Goal: Task Accomplishment & Management: Use online tool/utility

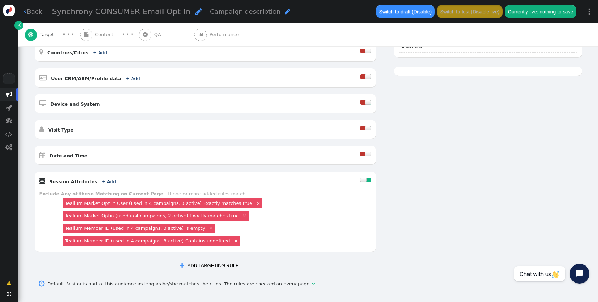
scroll to position [173, 0]
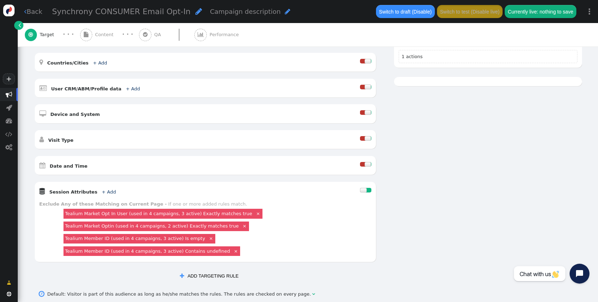
click at [96, 33] on span "Content" at bounding box center [105, 34] width 21 height 7
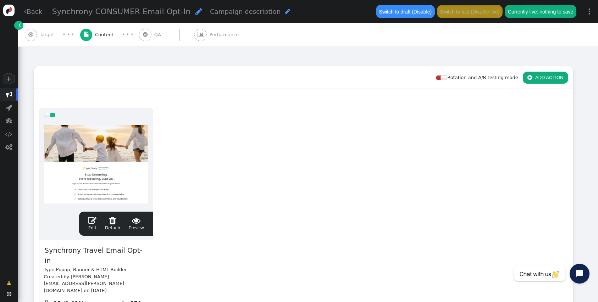
scroll to position [161, 0]
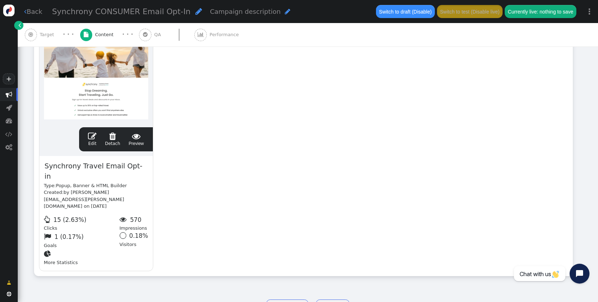
click at [93, 141] on link " Edit" at bounding box center [92, 139] width 9 height 15
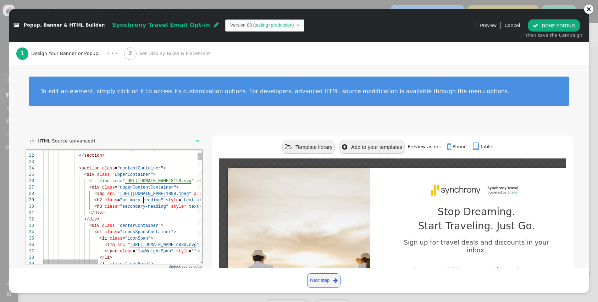
scroll to position [45, 100]
click at [142, 200] on span ""primary-heading"" at bounding box center [141, 200] width 43 height 5
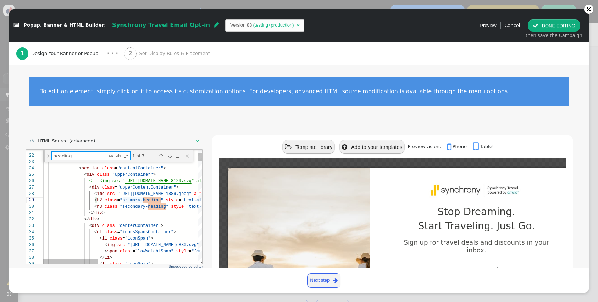
type textarea "width: 100%; height: 100%; transition: 0.3s; border-radius: 50%; background-ima…"
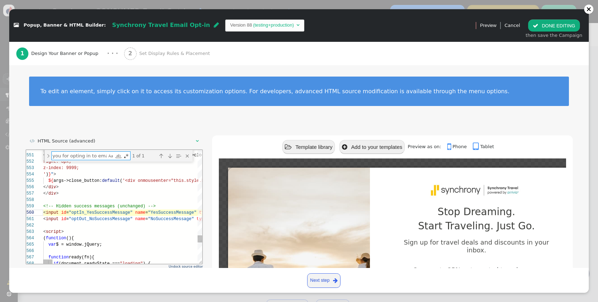
type textarea "Thank you for opting in to emails"
click at [140, 208] on div "551 552 553 554 555 556 557 558 559 560 561 562 563 564 565 566 567 568 550 < d…" at bounding box center [114, 207] width 176 height 114
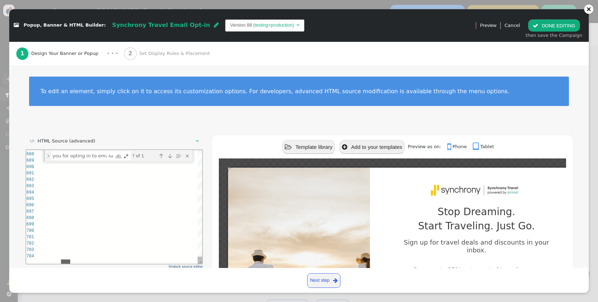
click at [65, 259] on div at bounding box center [120, 261] width 154 height 4
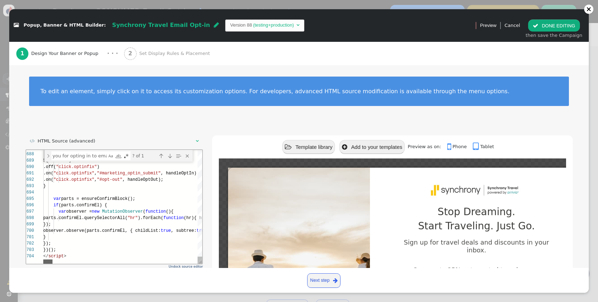
drag, startPoint x: 65, startPoint y: 259, endPoint x: 7, endPoint y: 264, distance: 58.3
click at [26, 150] on html "687 688 689 690 691 692 693 694 695 696 697 698 699 700 701 702 703 704 if ($) …" at bounding box center [114, 150] width 176 height 0
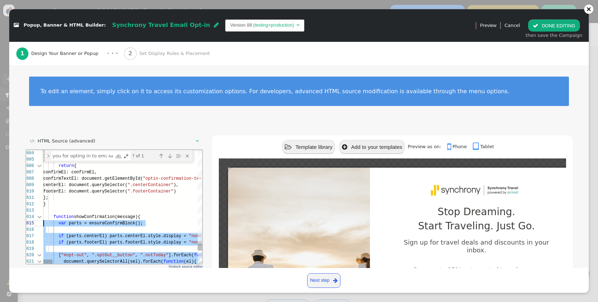
drag, startPoint x: 71, startPoint y: 254, endPoint x: 38, endPoint y: 221, distance: 46.9
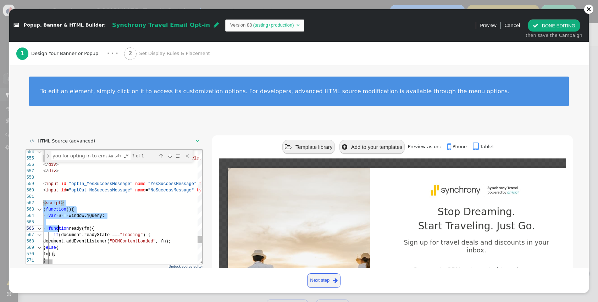
scroll to position [6, 23]
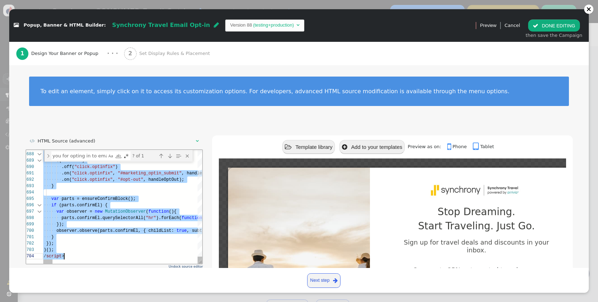
drag, startPoint x: 43, startPoint y: 203, endPoint x: 94, endPoint y: 320, distance: 128.5
paste textarea "if (parts.confirmEl) { var observer = new MutationObserver(function(){ parts.co…"
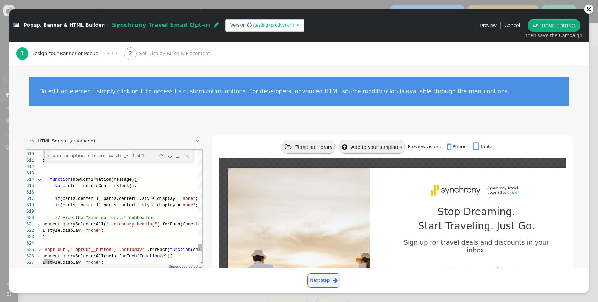
click at [94, 219] on span "// Hide the "Sign up for..." subheading" at bounding box center [105, 217] width 100 height 5
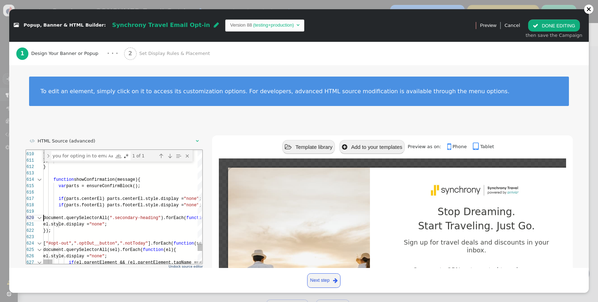
scroll to position [57, 0]
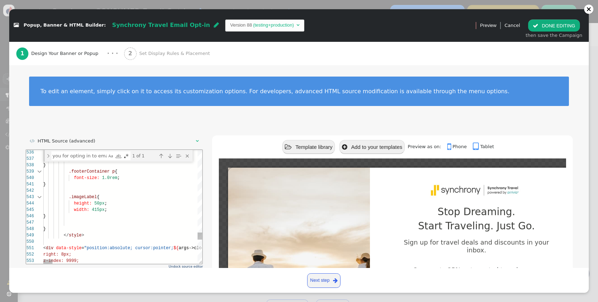
paste textarea "<style> .mainCardContainer { border-radius: 12px !important; overflow: hidden; …"
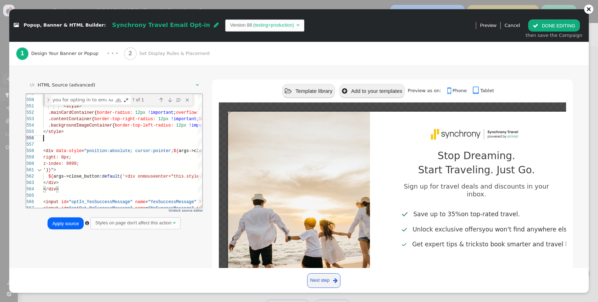
scroll to position [75, 0]
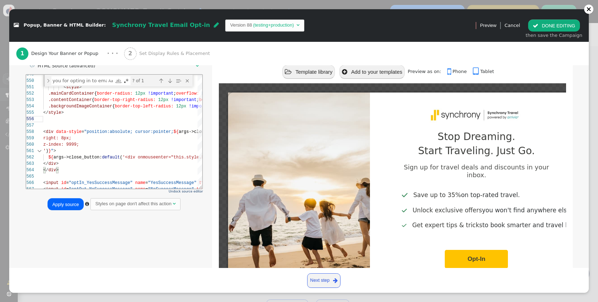
type textarea "<style> .mainCardContainer { border-radius: 12px !important; overflow: hidden; …"
click at [65, 203] on button "Apply source" at bounding box center [66, 204] width 36 height 12
click at [553, 26] on button " DONE EDITING" at bounding box center [553, 26] width 51 height 12
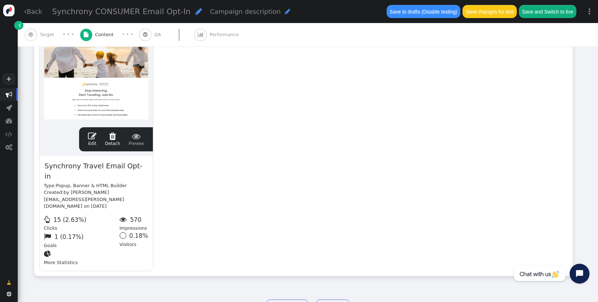
scroll to position [64, 0]
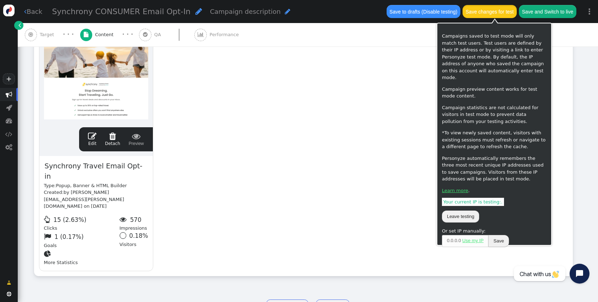
click at [496, 9] on button "Save changes for test" at bounding box center [490, 11] width 54 height 13
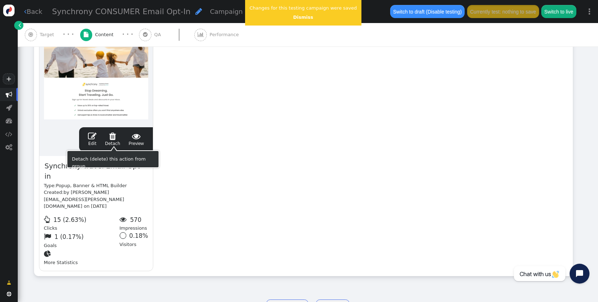
click at [94, 139] on span "" at bounding box center [92, 136] width 9 height 9
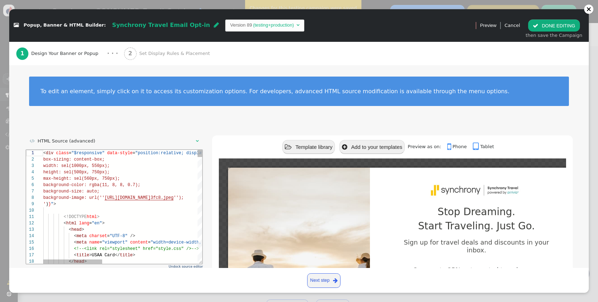
type textarea "<!DOCTYPE html> <html lang="en"> <head> <meta charset="UTF-8" /> <meta name="vi…"
click at [151, 215] on div "<!DOCTYPE html >" at bounding box center [250, 217] width 415 height 6
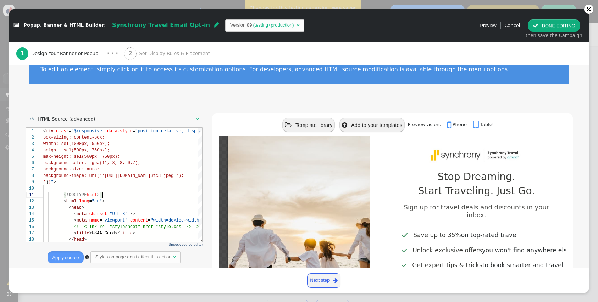
scroll to position [23, 0]
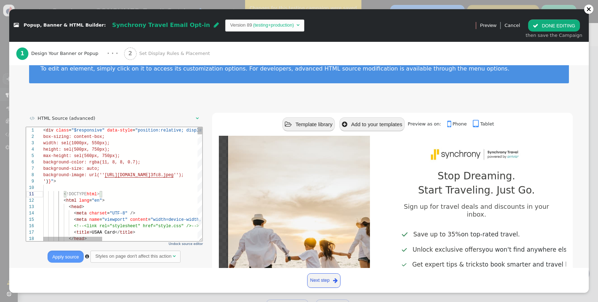
click at [121, 198] on div "< html lang = "en" >" at bounding box center [250, 200] width 415 height 6
type textarea "as"
type textarea "ent(-45deg, transparent 0%, transparent 43%, currentcolor 43%, currentcolor 59%…"
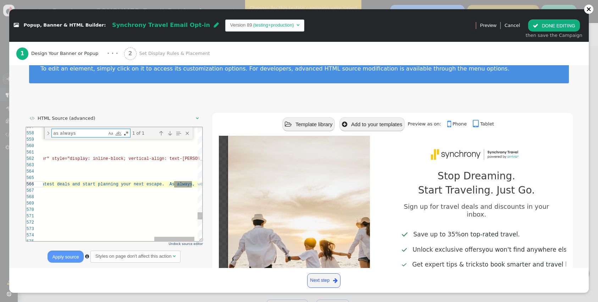
scroll to position [57, 595]
type textarea "as always"
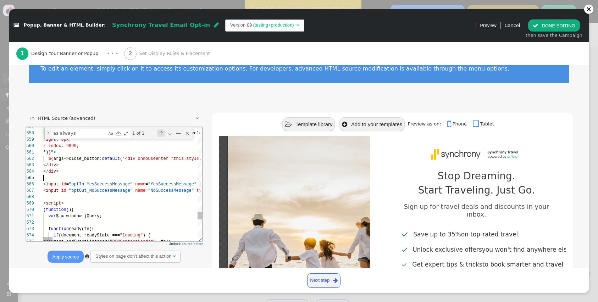
click at [162, 133] on div "Previous Match (⇧Enter)" at bounding box center [161, 133] width 8 height 8
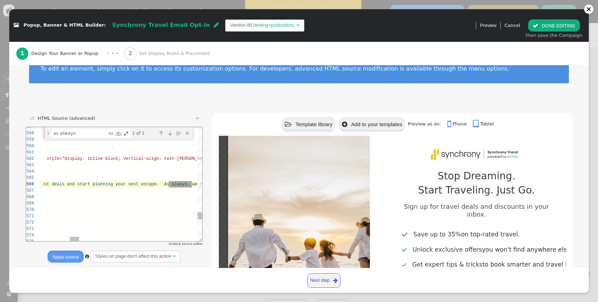
scroll to position [26, 595]
click at [168, 185] on span "als and start planning your next escape. As" at bounding box center [112, 184] width 112 height 5
click at [169, 183] on span "als and start planning your next escape. As" at bounding box center [112, 184] width 112 height 5
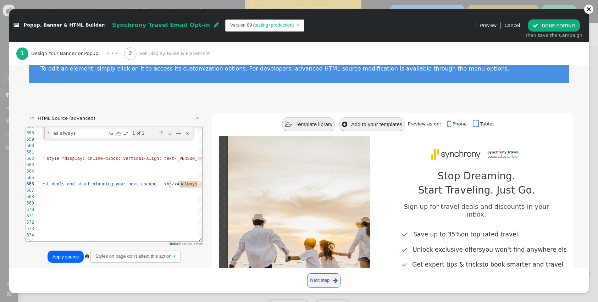
type textarea "45deg, transparent 0%, transparent 43%, currentcolor 43%, currentcolor 59%, tra…"
click at [64, 254] on button "Apply source" at bounding box center [66, 257] width 36 height 12
click at [554, 21] on button " DONE EDITING" at bounding box center [553, 26] width 51 height 12
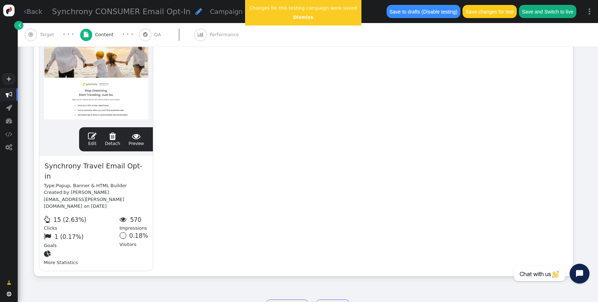
scroll to position [64, 0]
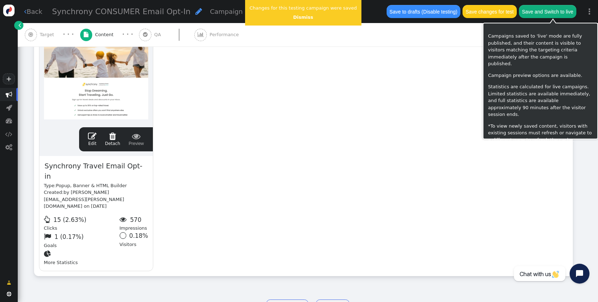
click at [492, 16] on button "Save changes for test" at bounding box center [490, 11] width 54 height 13
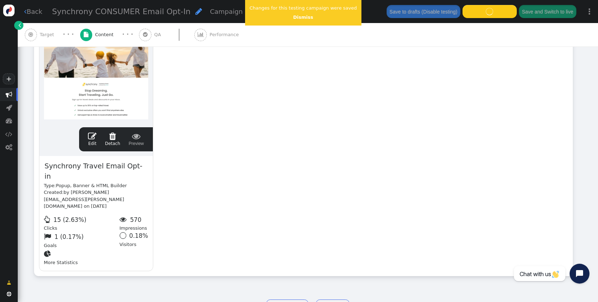
click at [291, 23] on div "Changes for this testing campaign were saved Dismiss" at bounding box center [303, 13] width 116 height 26
click at [296, 18] on link "Dismiss" at bounding box center [303, 17] width 20 height 5
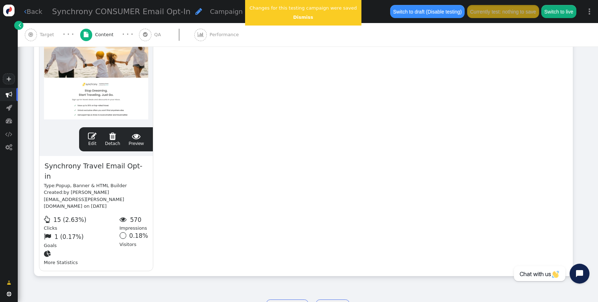
click at [90, 134] on span "" at bounding box center [92, 136] width 9 height 9
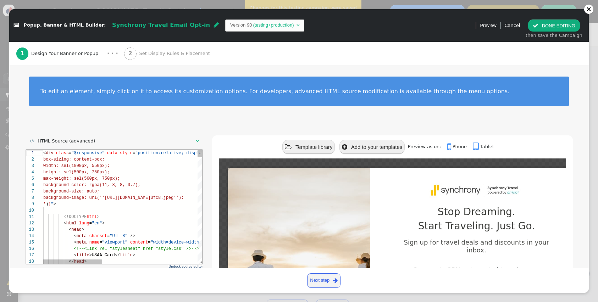
click at [155, 181] on div "max-height: sel(560px, 750px);" at bounding box center [250, 178] width 415 height 6
type textarea "<!DOCTYPE html> <html lang="en"> <head> <meta charset="UTF-8" /> <meta name="vi…"
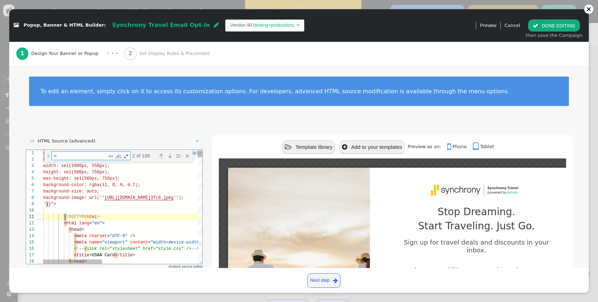
type textarea "<B"
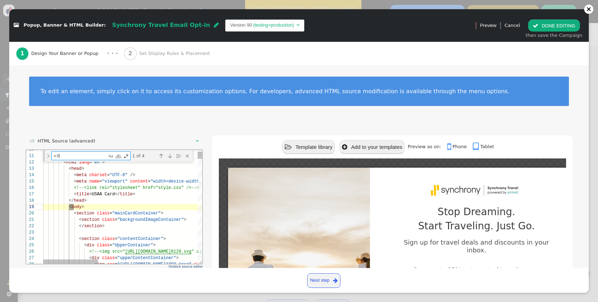
type textarea "ntainer"> <div class="UpperContainer"> <!--<img src="[URL][DOMAIN_NAME]" alt="X…"
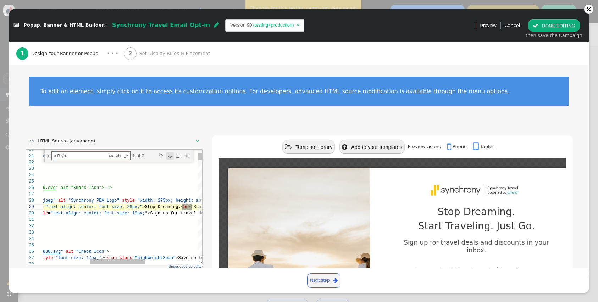
scroll to position [45, 287]
type textarea "<Br/>"
click at [170, 156] on div "Next Match (Enter)" at bounding box center [170, 156] width 8 height 8
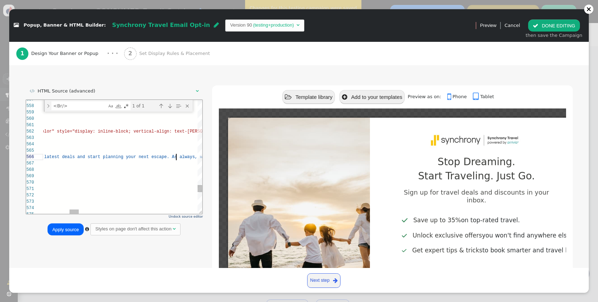
scroll to position [52, 0]
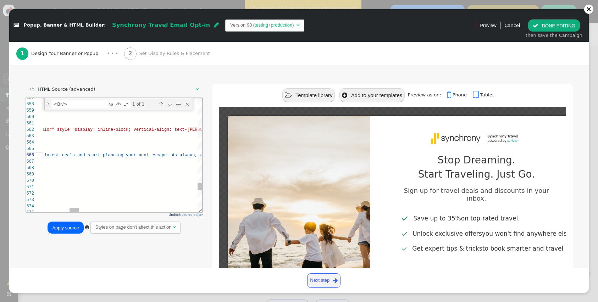
type textarea "ient(-45deg, transparent 0%, transparent 43%, currentcolor 43%, currentcolor 59…"
click at [62, 229] on button "Apply source" at bounding box center [66, 228] width 36 height 12
click at [570, 29] on button " DONE EDITING" at bounding box center [553, 26] width 51 height 12
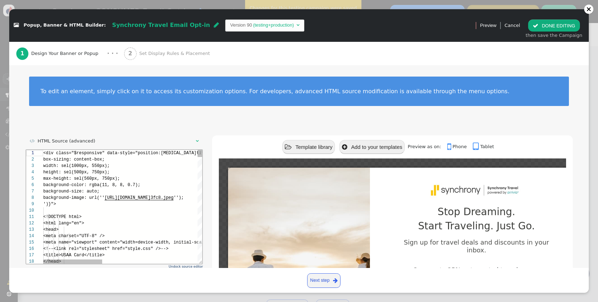
scroll to position [64, 0]
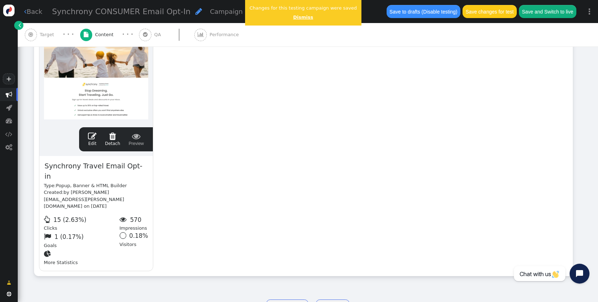
click at [301, 18] on link "Dismiss" at bounding box center [303, 17] width 20 height 5
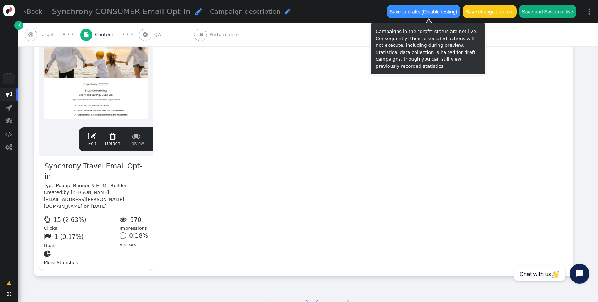
click at [494, 10] on button "Save changes for test" at bounding box center [490, 11] width 54 height 13
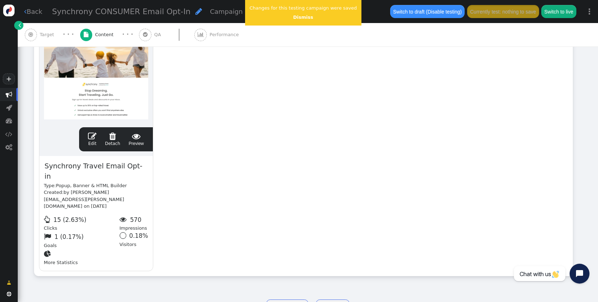
click at [93, 137] on span "" at bounding box center [92, 136] width 9 height 9
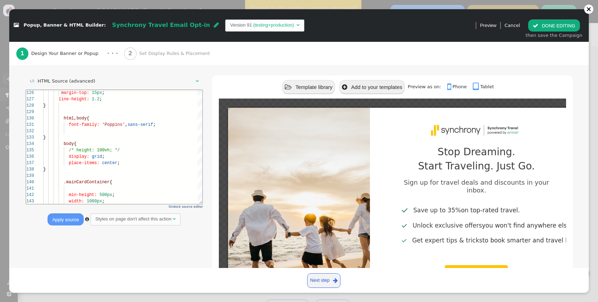
scroll to position [61, 0]
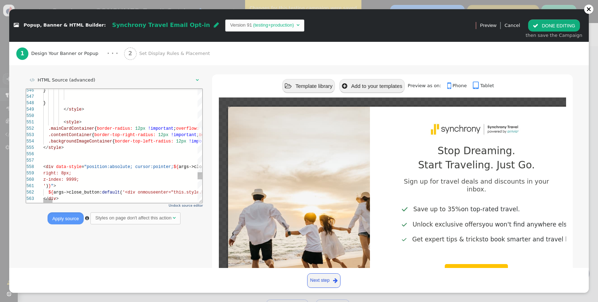
click at [43, 149] on div "560 559 558 557 556 555 554 561 562 563 564 553 552 551 550 549 548 547 546 z-i…" at bounding box center [114, 146] width 176 height 114
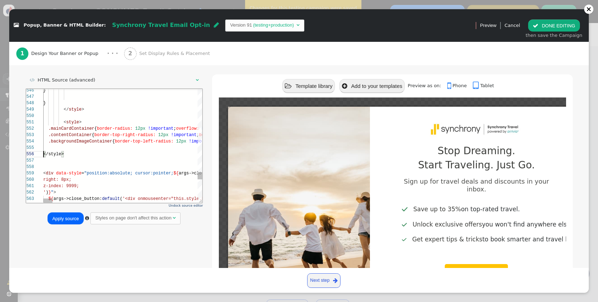
scroll to position [32, 0]
paste textarea "2px !important; border-bottom-right-radius: 12px !important; } .backgroundImage…"
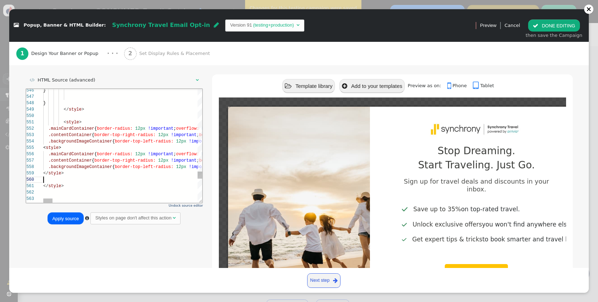
scroll to position [0, 21]
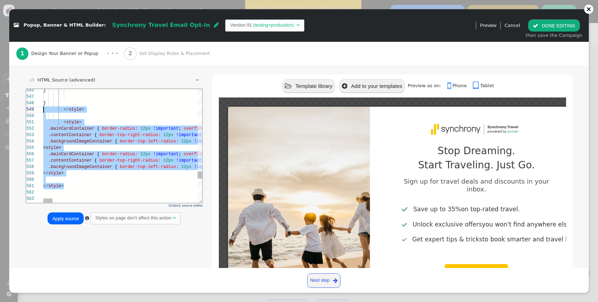
drag, startPoint x: 71, startPoint y: 183, endPoint x: 39, endPoint y: 111, distance: 78.8
paste textarea ".contentContainer { border-top-right-radius: 12px !important; border-bottom-rig…"
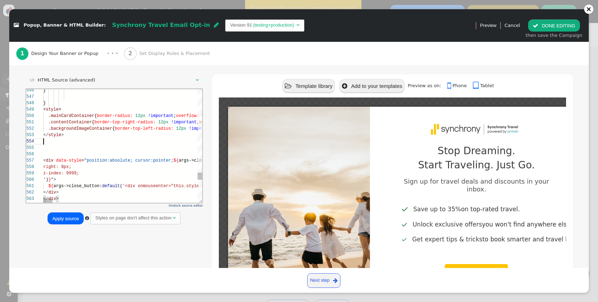
scroll to position [51, 0]
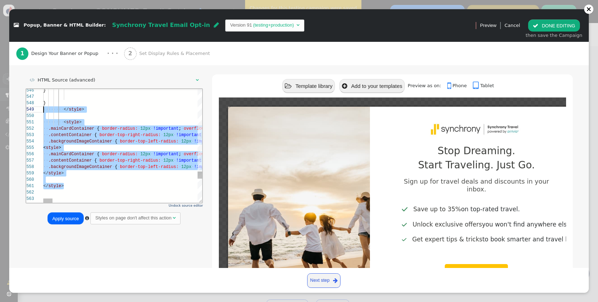
click at [76, 137] on span ".contentContainer" at bounding box center [69, 134] width 43 height 5
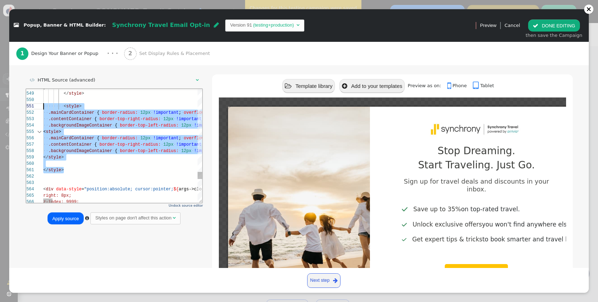
scroll to position [0, 0]
drag, startPoint x: 71, startPoint y: 170, endPoint x: 38, endPoint y: 106, distance: 72.2
paste textarea "<style> .mainCardContainer { border-radius: 12px !important; overflow: hidden; …"
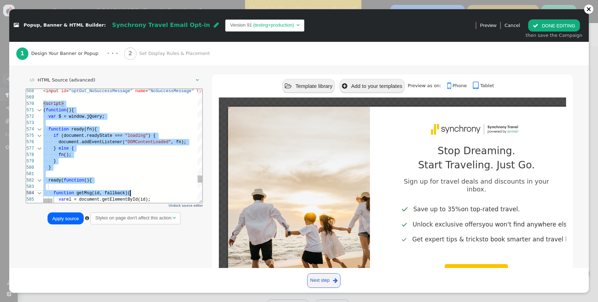
scroll to position [19, 23]
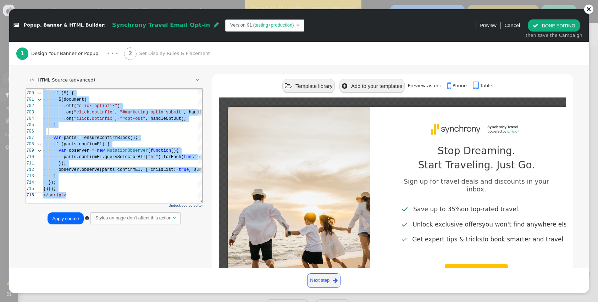
drag, startPoint x: 43, startPoint y: 115, endPoint x: 81, endPoint y: 237, distance: 128.0
paste textarea "var observer = new MutationObserver(function(){ parts.confirmEl.querySelectorAl…"
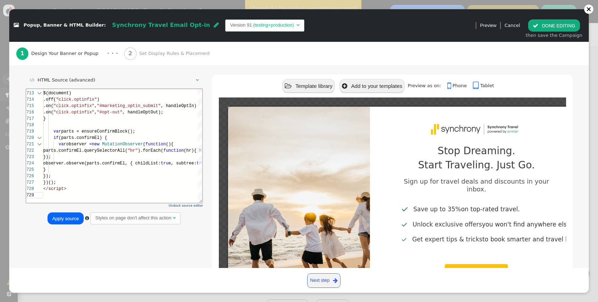
type textarea "var observer = new MutationObserver(function(){ parts.confirmEl.querySelectorAl…"
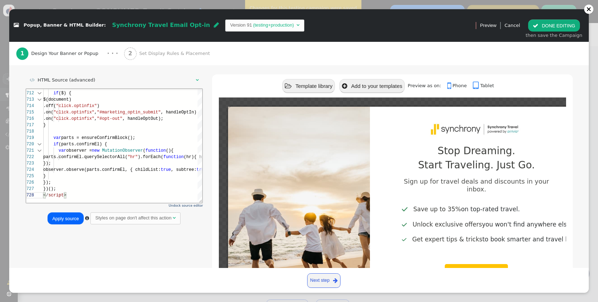
click at [71, 215] on button "Apply source" at bounding box center [66, 219] width 36 height 12
click at [549, 31] on button " DONE EDITING" at bounding box center [553, 26] width 51 height 12
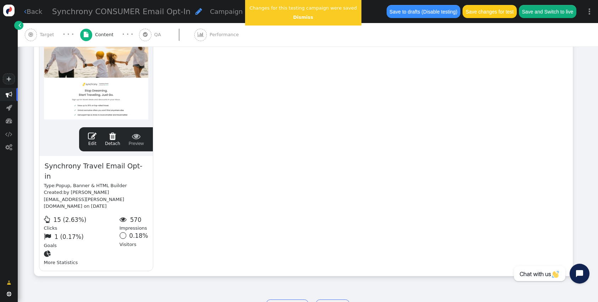
scroll to position [64, 0]
click at [507, 10] on button "Save changes for test" at bounding box center [490, 11] width 54 height 13
click at [298, 18] on link "Dismiss" at bounding box center [303, 17] width 20 height 5
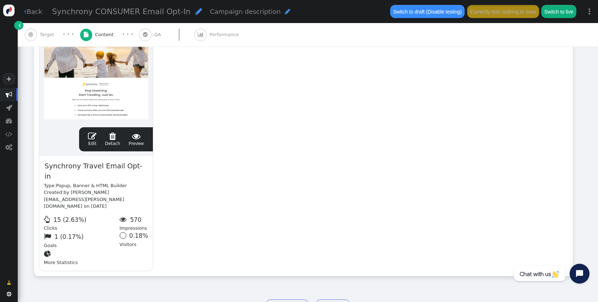
click at [88, 138] on div " Edit  Detach  Preview" at bounding box center [116, 139] width 65 height 15
click at [96, 140] on span "" at bounding box center [92, 136] width 9 height 9
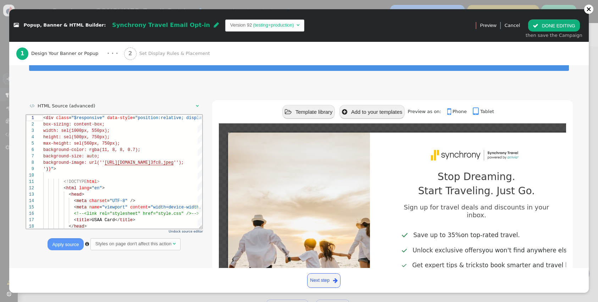
scroll to position [39, 0]
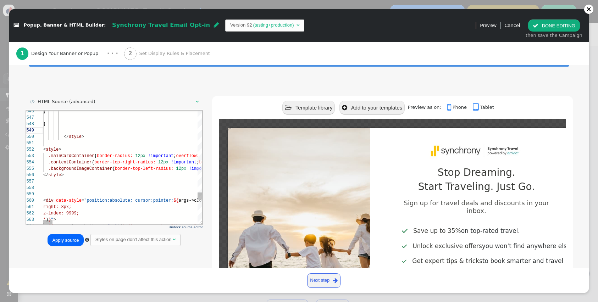
paste textarea "box-shadow: none !important; } </style> <style> .mainCardContainer { border-rad…"
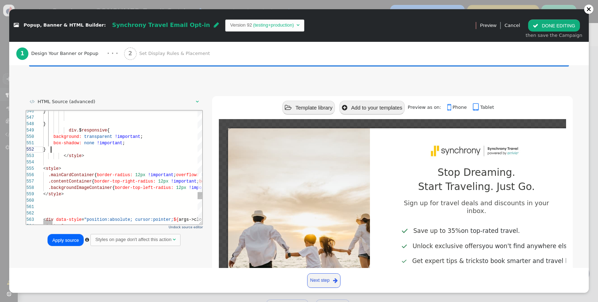
scroll to position [6, 8]
type textarea "box-shadow: none !important; } </style> <style> .mainCardContainer { border-rad…"
click at [66, 239] on button "Apply source" at bounding box center [66, 240] width 36 height 12
click at [561, 29] on button " DONE EDITING" at bounding box center [553, 26] width 51 height 12
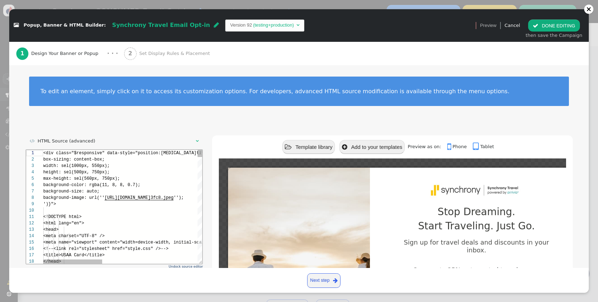
scroll to position [64, 0]
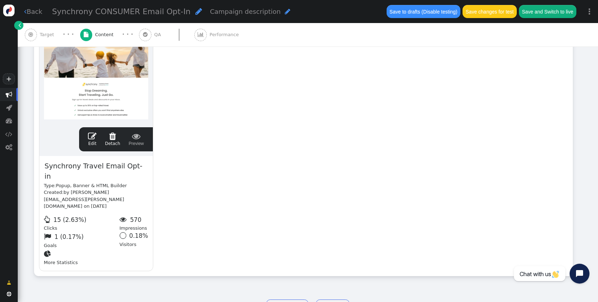
click at [481, 20] on div "Save to drafts (Disable testing) Save changes for test Save and Switch to live" at bounding box center [481, 11] width 199 height 23
click at [481, 12] on button "Save changes for test" at bounding box center [490, 11] width 54 height 13
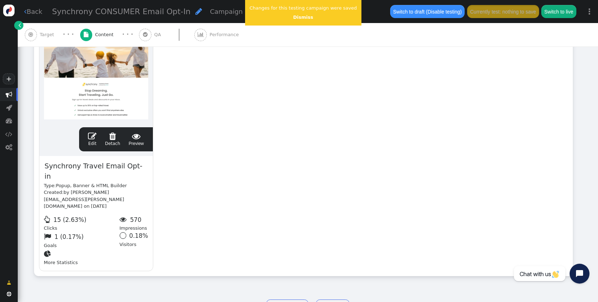
click at [295, 20] on center "Dismiss" at bounding box center [303, 17] width 107 height 7
click at [297, 15] on link "Dismiss" at bounding box center [303, 17] width 20 height 5
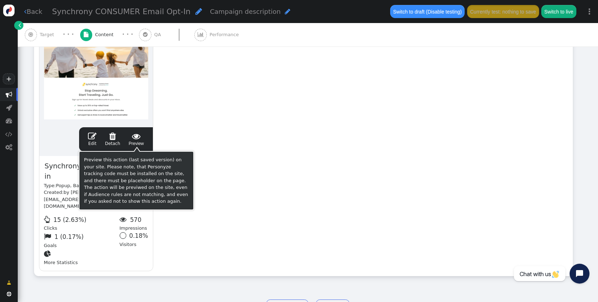
click at [92, 135] on span "" at bounding box center [92, 136] width 9 height 9
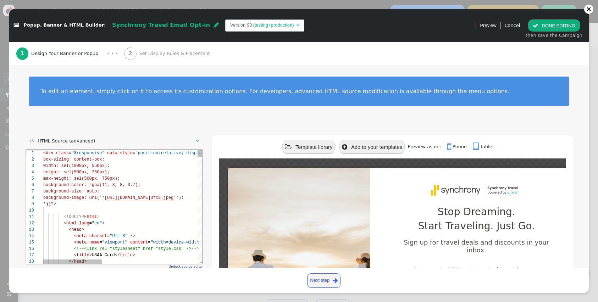
type textarea "<!DOCTYPE html> <html lang="en"> <head> <meta charset="UTF-8" /> <meta name="vi…"
click at [105, 229] on div "< head >" at bounding box center [250, 229] width 415 height 6
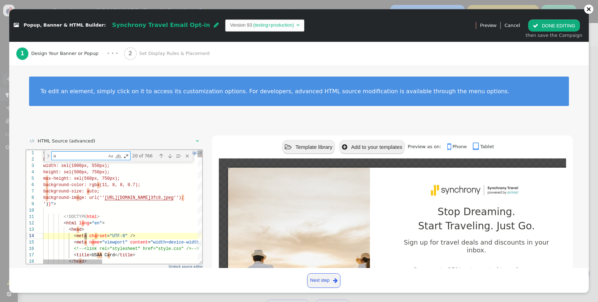
type textarea "as"
type textarea "<input id="optIn_YesSuccessMessage" name="YesSuccessMessage" type="hidden" valu…"
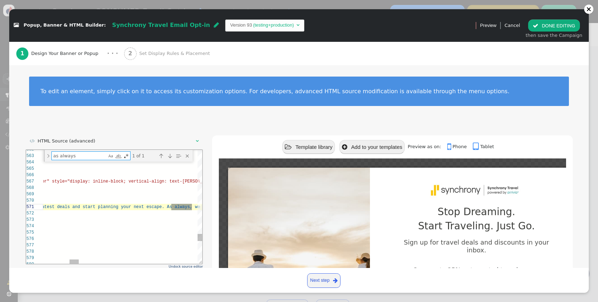
scroll to position [64, 592]
type textarea "as always"
click at [169, 207] on span "als and start planning your next escape. As" at bounding box center [114, 206] width 110 height 5
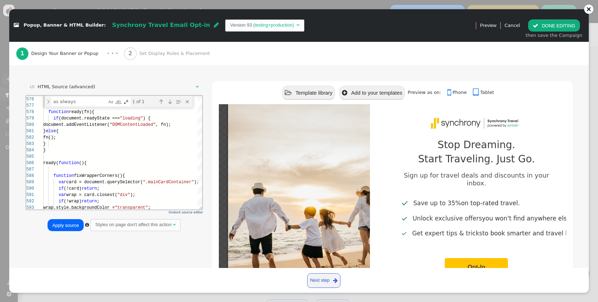
scroll to position [63, 0]
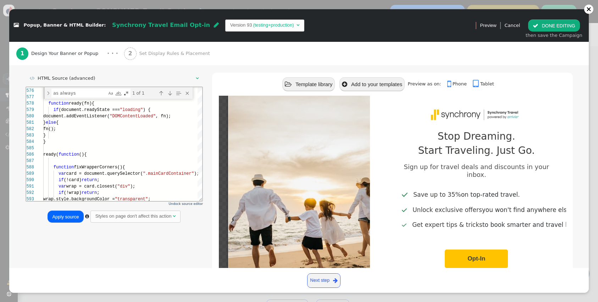
type textarea "<input id="optIn_YesSuccessMessage" name="YesSuccessMessage" type="hidden" valu…"
click at [58, 216] on button "Apply source" at bounding box center [66, 217] width 36 height 12
click at [541, 23] on button " DONE EDITING" at bounding box center [553, 26] width 51 height 12
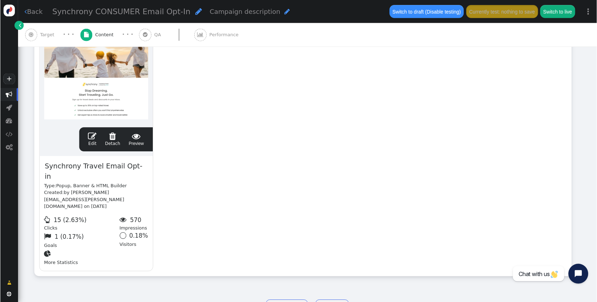
scroll to position [64, 0]
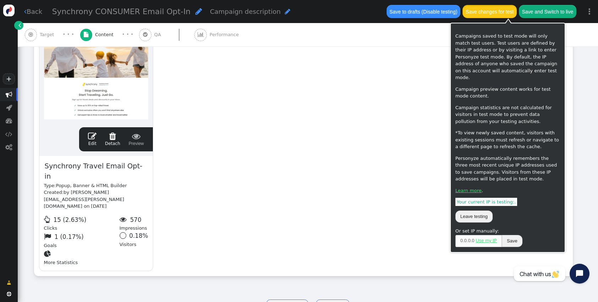
click at [503, 13] on button "Save changes for test" at bounding box center [490, 11] width 54 height 13
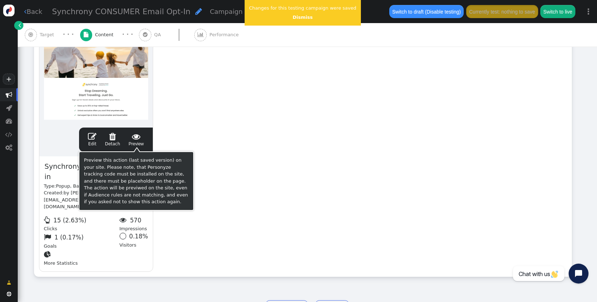
click at [90, 140] on link " Edit" at bounding box center [92, 139] width 9 height 15
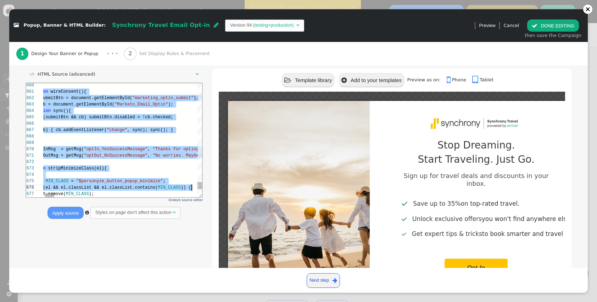
scroll to position [19, 23]
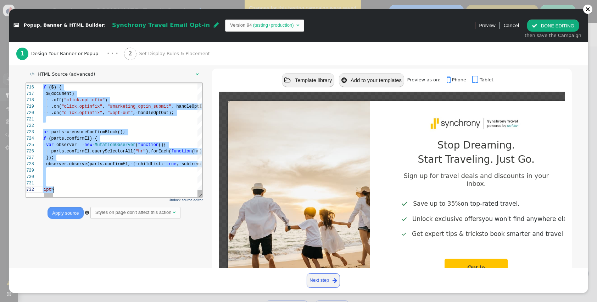
drag, startPoint x: 43, startPoint y: 147, endPoint x: 77, endPoint y: 215, distance: 75.8
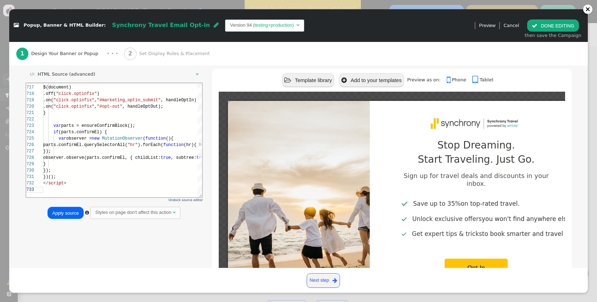
scroll to position [6, 23]
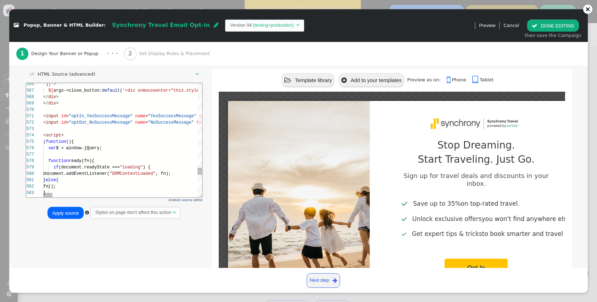
click at [128, 114] on span ""optIn_YesSuccessMessage"" at bounding box center [100, 115] width 64 height 5
paste textarea "type="hidden" value="Thank you for opting in!<br><br>Discover our latest deals …"
type textarea "<input id="optIn_YesSuccessMessage" type="hidden" value="Thank you for opting i…"
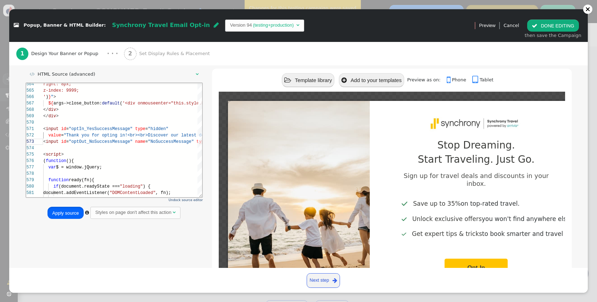
click at [72, 214] on button "Apply source" at bounding box center [66, 212] width 36 height 12
click at [556, 24] on button " DONE EDITING" at bounding box center [553, 26] width 51 height 12
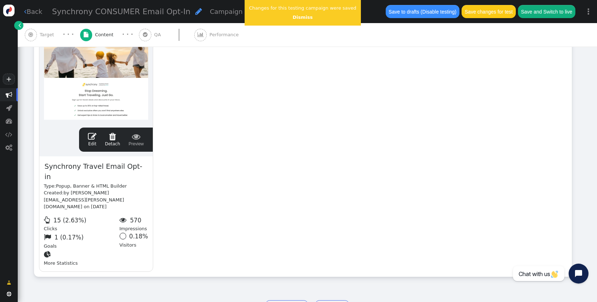
scroll to position [64, 0]
click at [490, 16] on button "Save changes for test" at bounding box center [489, 11] width 54 height 13
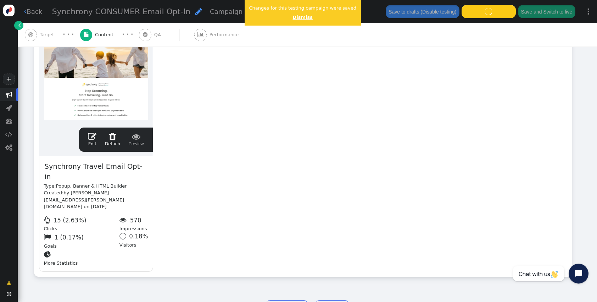
click at [303, 16] on link "Dismiss" at bounding box center [303, 17] width 20 height 5
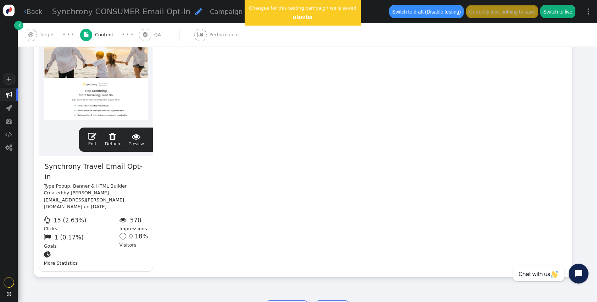
drag, startPoint x: 297, startPoint y: 14, endPoint x: 330, endPoint y: 8, distance: 34.0
click at [302, 14] on center "Dismiss" at bounding box center [302, 17] width 107 height 7
click at [93, 143] on link " Edit" at bounding box center [92, 139] width 9 height 15
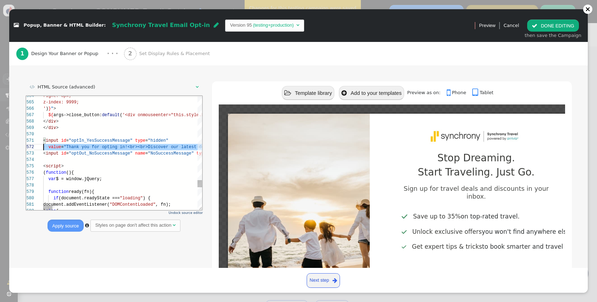
scroll to position [6, 0]
drag, startPoint x: 140, startPoint y: 148, endPoint x: 148, endPoint y: 146, distance: 8.4
paste textarea "Thank you for opting in to emails from Synchrony Travel powered by arrivia. Dis…"
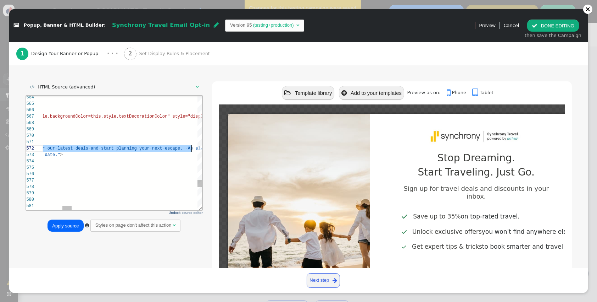
scroll to position [6, 467]
drag, startPoint x: 46, startPoint y: 148, endPoint x: 188, endPoint y: 147, distance: 141.9
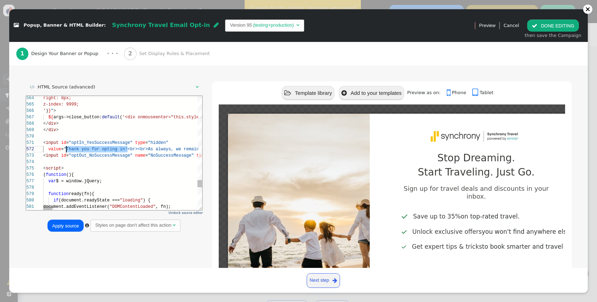
drag, startPoint x: 79, startPoint y: 148, endPoint x: 65, endPoint y: 148, distance: 14.2
paste textarea "to emails from Synchrony Travel powered by arrivia. Discover our latest deals a…"
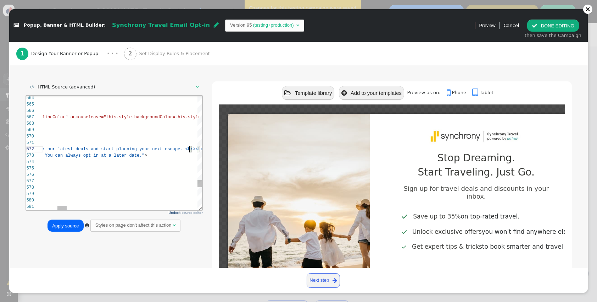
type textarea "<input id="optIn_YesSuccessMessage" type="hidden" value="Thank you for opting i…"
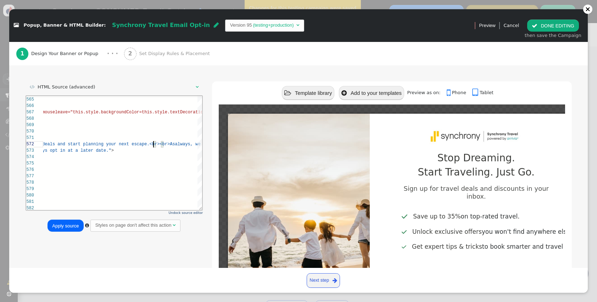
click at [71, 224] on button "Apply source" at bounding box center [66, 225] width 36 height 12
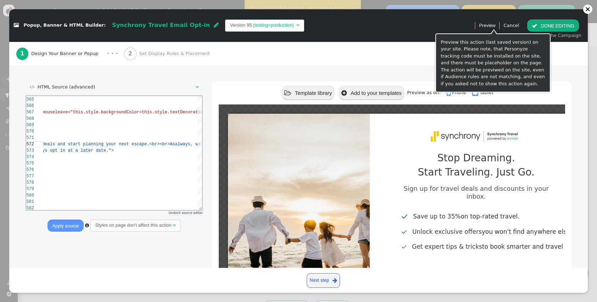
click at [556, 28] on button " DONE EDITING" at bounding box center [553, 26] width 51 height 12
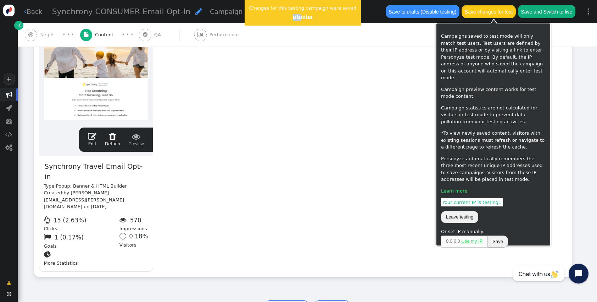
click at [497, 12] on button "Save changes for test" at bounding box center [489, 11] width 54 height 13
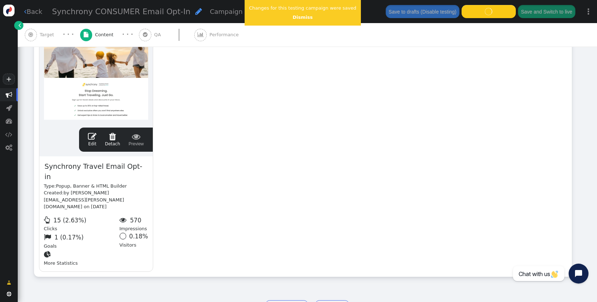
click at [302, 13] on div "Changes for this testing campaign were saved Dismiss" at bounding box center [303, 13] width 116 height 26
click at [299, 16] on link "Dismiss" at bounding box center [303, 17] width 20 height 5
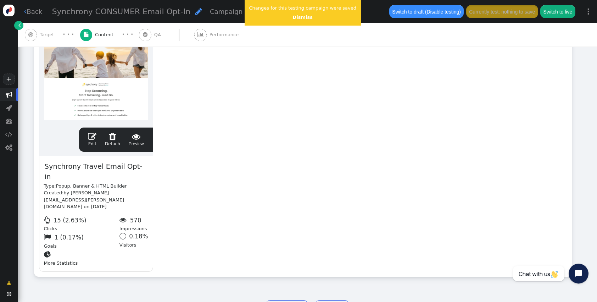
click at [93, 140] on span "" at bounding box center [92, 136] width 9 height 9
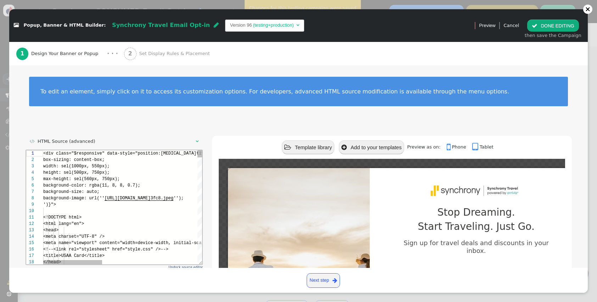
scroll to position [64, 0]
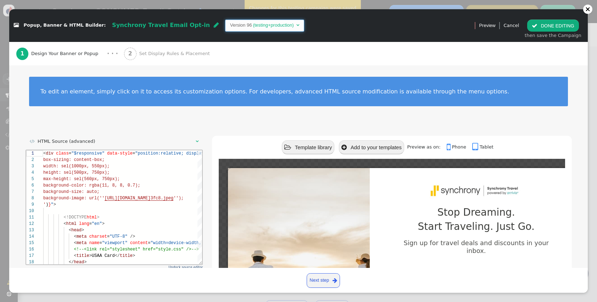
click at [253, 21] on span "Version 96 (testing+production) " at bounding box center [264, 26] width 79 height 12
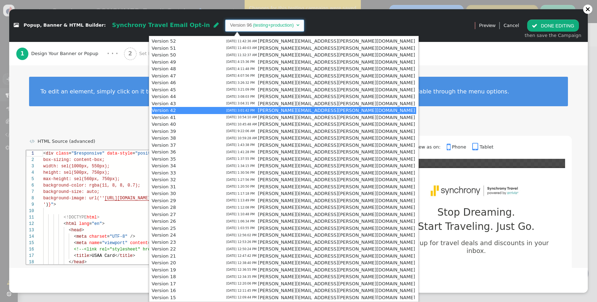
scroll to position [316, 0]
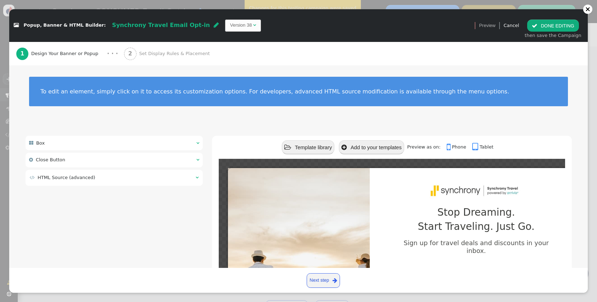
click at [117, 172] on div " HTML Source (advanced) " at bounding box center [115, 178] width 178 height 16
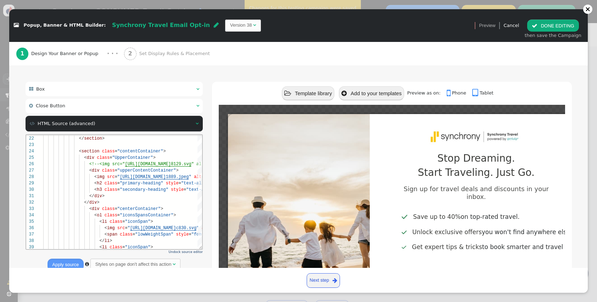
scroll to position [55, 0]
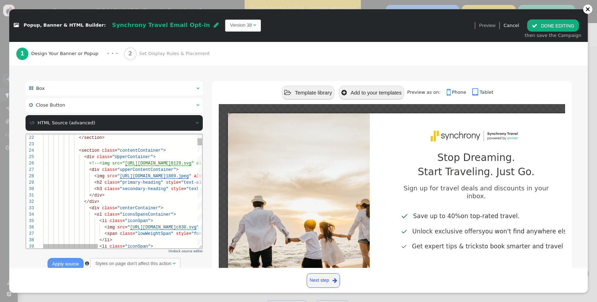
type textarea "</div> </div> <div class="centerContainer"> <ol class="iconsSpansContainer"> <l…"
click at [117, 235] on div "21 22 23 24 25 26 27 28 29 30 31 32 33 34 35 36 37 38 39 < section class = "bac…" at bounding box center [114, 191] width 176 height 114
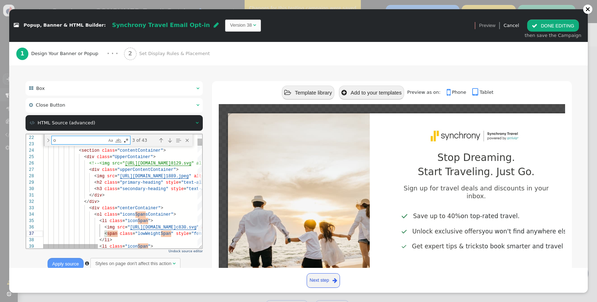
type textarea "op"
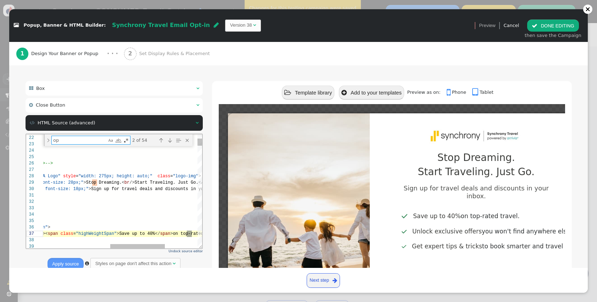
type textarea "<button class="primarybutton optIn__button $personyze_button_popup_minimize" st…"
type textarea "opt"
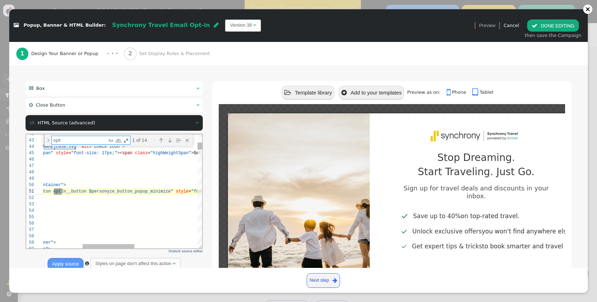
type textarea "<input id="optIn_YesSuccessMessage" name="YesSuccessMessage" type="hidden" valu…"
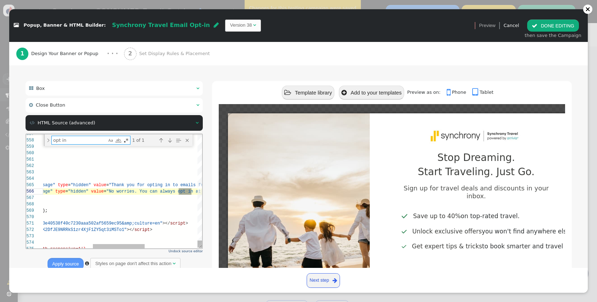
scroll to position [38, 303]
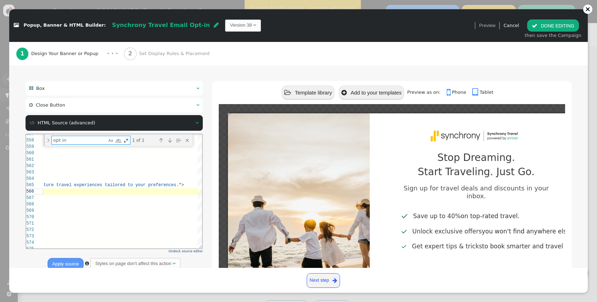
click at [230, 28] on td "Version 38" at bounding box center [241, 25] width 22 height 7
type textarea "opt in"
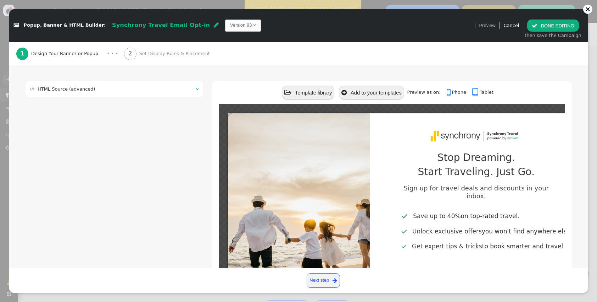
click at [82, 95] on div " HTML Source (advanced) " at bounding box center [115, 89] width 178 height 16
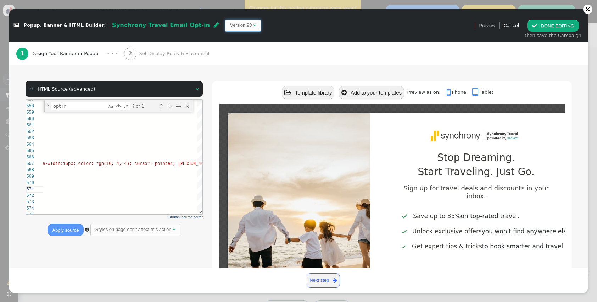
click at [225, 30] on span "Version 93 " at bounding box center [243, 26] width 36 height 12
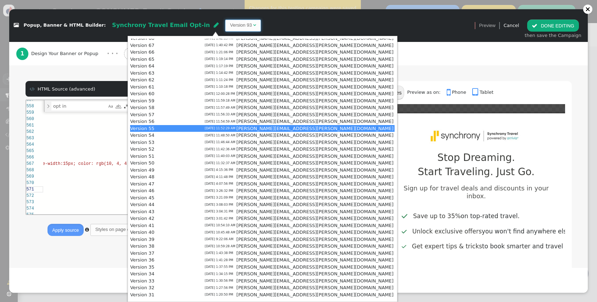
scroll to position [210, 0]
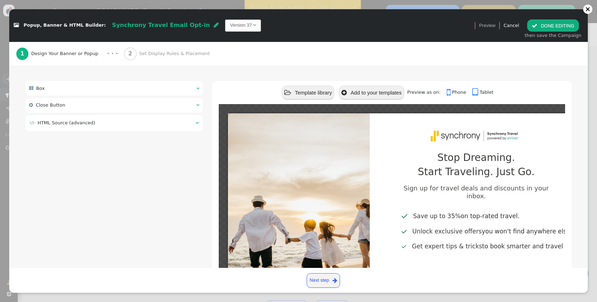
click at [85, 119] on table " HTML Source (advanced) " at bounding box center [114, 122] width 170 height 9
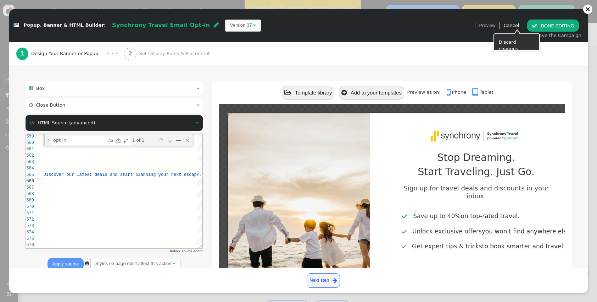
click at [519, 28] on link "Cancel" at bounding box center [512, 25] width 16 height 5
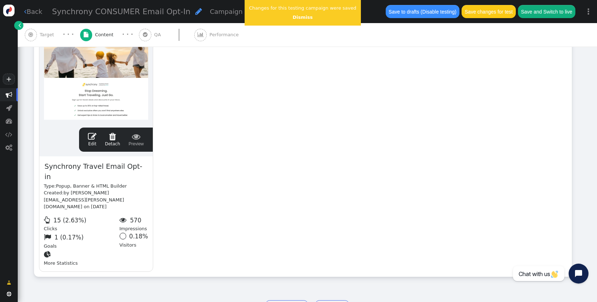
scroll to position [64, 0]
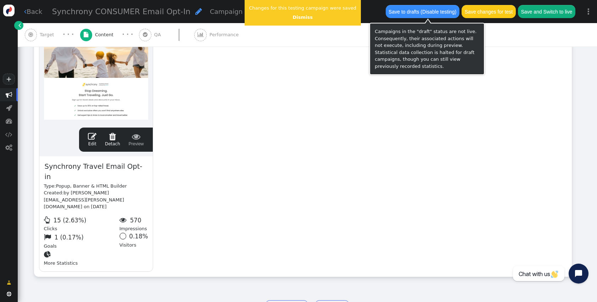
click at [491, 10] on button "Save changes for test" at bounding box center [489, 11] width 54 height 13
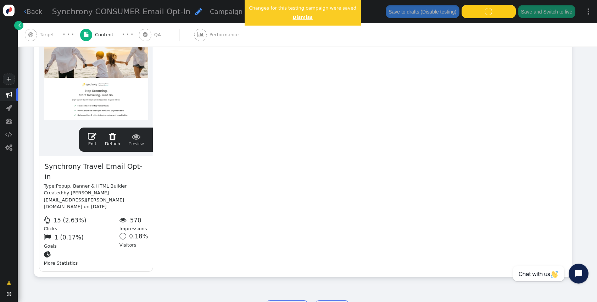
click at [302, 17] on link "Dismiss" at bounding box center [303, 17] width 20 height 5
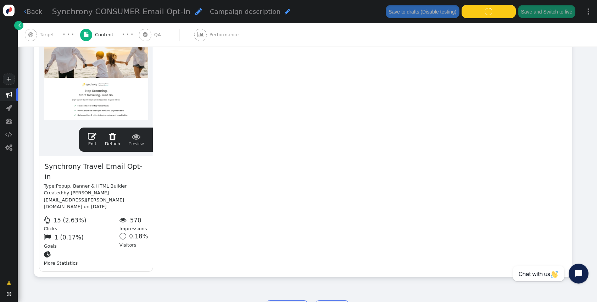
click at [90, 142] on link " Edit" at bounding box center [92, 139] width 9 height 15
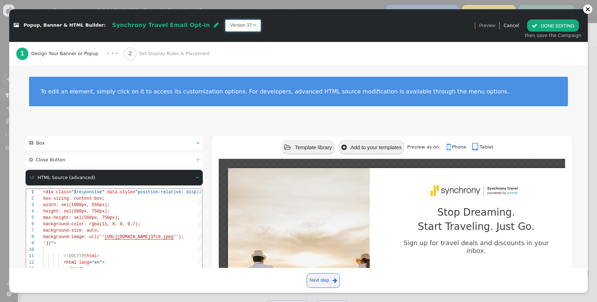
click at [253, 26] on span "" at bounding box center [254, 25] width 3 height 5
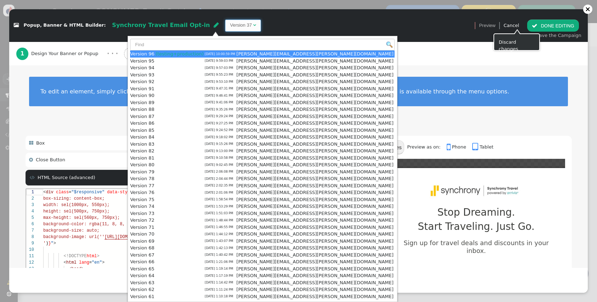
click at [515, 23] on link "Cancel" at bounding box center [512, 25] width 16 height 5
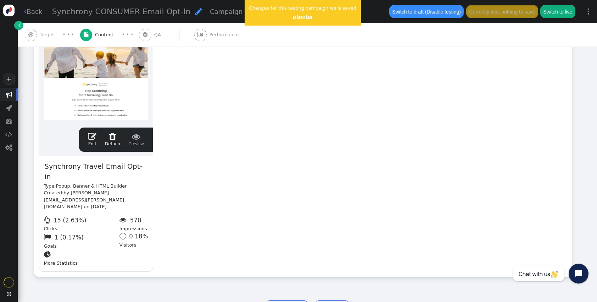
click at [292, 22] on div "Changes for this testing campaign were saved Dismiss" at bounding box center [303, 13] width 116 height 26
click at [294, 20] on center "Dismiss" at bounding box center [302, 17] width 107 height 7
click at [294, 18] on link "Dismiss" at bounding box center [303, 17] width 20 height 5
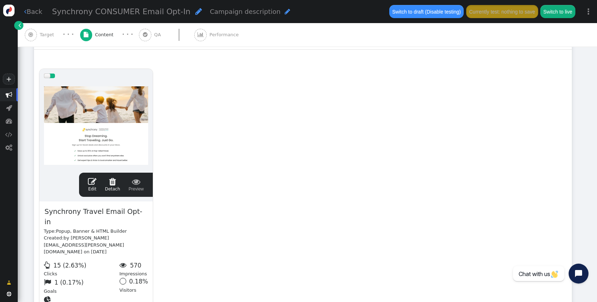
scroll to position [53, 0]
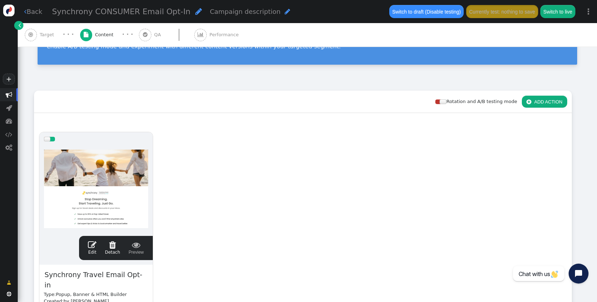
click at [93, 243] on span "" at bounding box center [92, 244] width 9 height 9
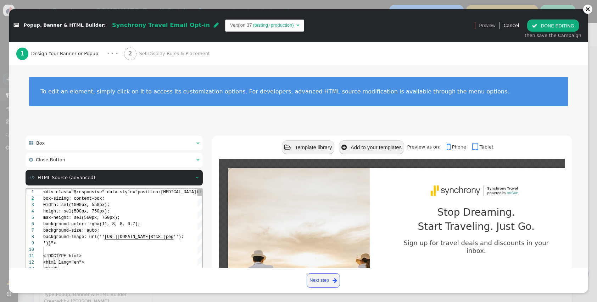
scroll to position [64, 0]
click at [225, 29] on span "Version 37 (testing+production) " at bounding box center [264, 26] width 79 height 12
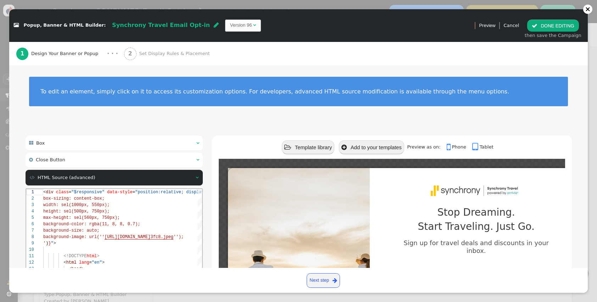
click at [559, 23] on button " DONE EDITING" at bounding box center [553, 26] width 51 height 12
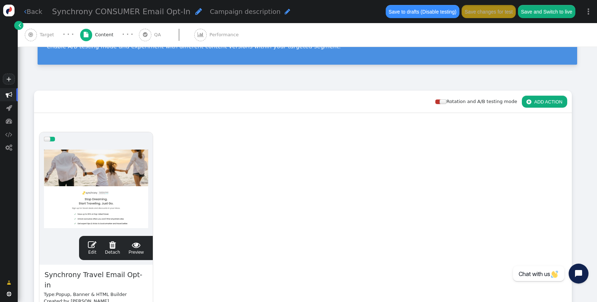
scroll to position [0, 0]
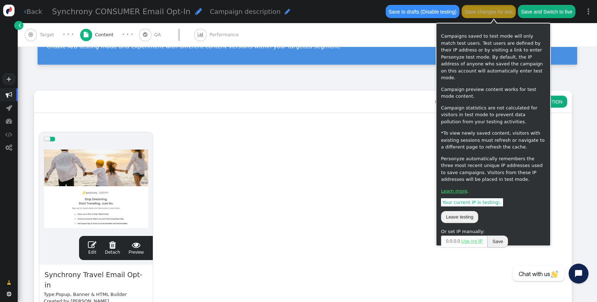
click at [502, 14] on button "Save changes for test" at bounding box center [489, 11] width 54 height 13
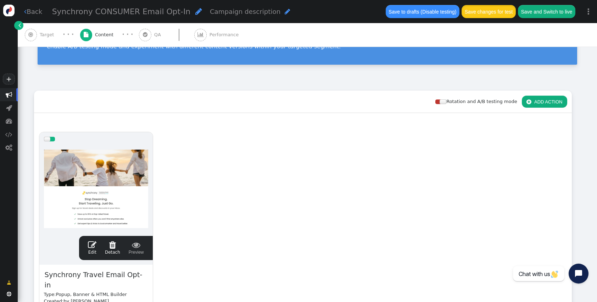
click at [488, 13] on button "Save changes for test" at bounding box center [489, 11] width 54 height 13
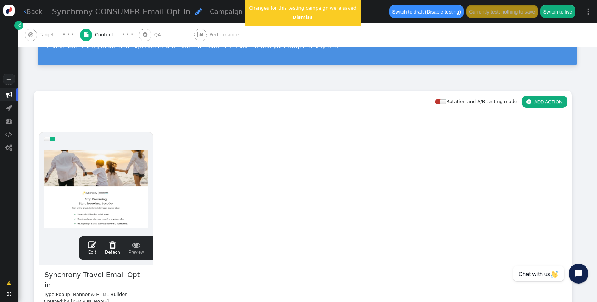
click at [90, 247] on span "" at bounding box center [92, 244] width 9 height 9
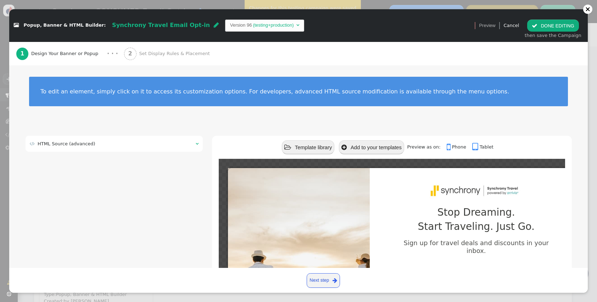
click at [109, 142] on td " HTML Source (advanced)" at bounding box center [110, 143] width 161 height 7
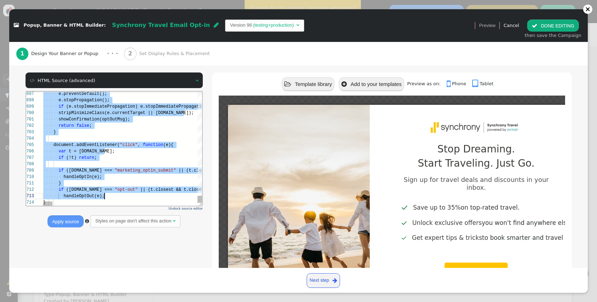
scroll to position [26, 23]
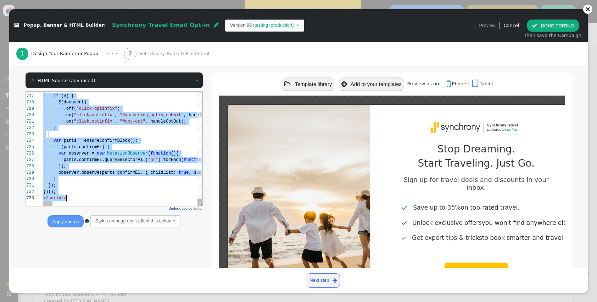
drag, startPoint x: 43, startPoint y: 150, endPoint x: 105, endPoint y: 255, distance: 122.0
paste textarea "}); observer.observe(parts.confirmEl, { childList: true, subtree: true }); } })…"
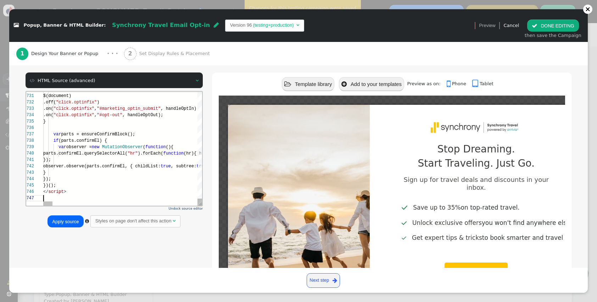
scroll to position [38, 0]
type textarea "}); observer.observe(parts.confirmEl, { childList: true, subtree: true }); } })…"
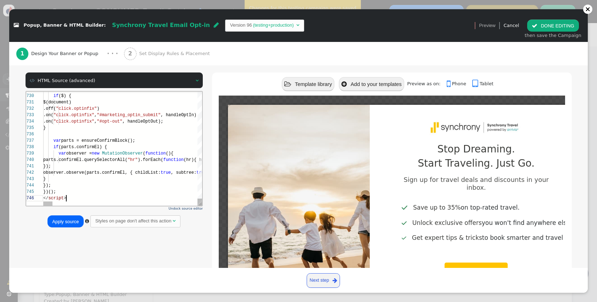
scroll to position [32, 23]
click at [64, 222] on button "Apply source" at bounding box center [66, 221] width 36 height 12
click at [565, 22] on button " DONE EDITING" at bounding box center [553, 26] width 51 height 12
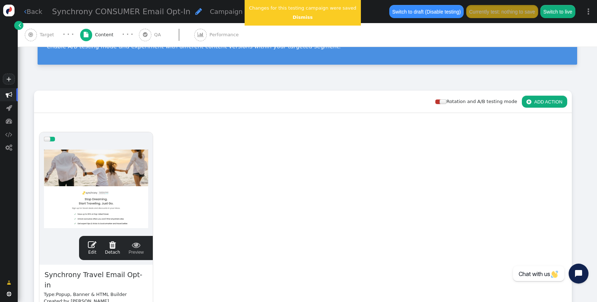
scroll to position [0, 0]
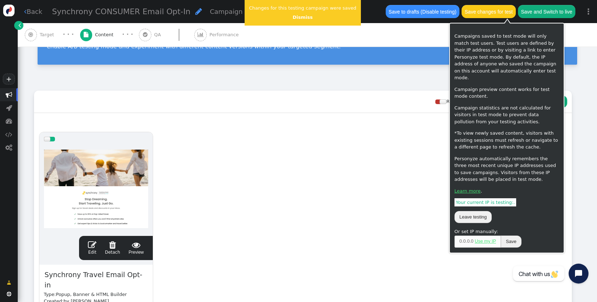
click at [502, 11] on button "Save changes for test" at bounding box center [489, 11] width 54 height 13
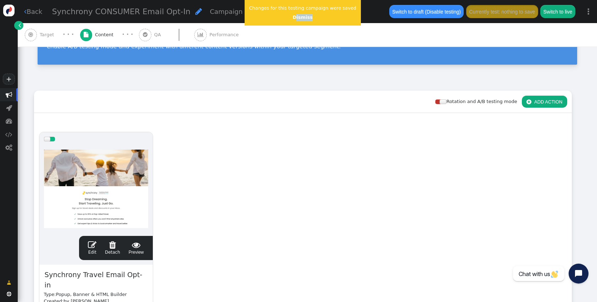
click at [291, 21] on div "Changes for this testing campaign were saved Dismiss" at bounding box center [303, 13] width 116 height 26
click at [298, 16] on link "Dismiss" at bounding box center [303, 17] width 20 height 5
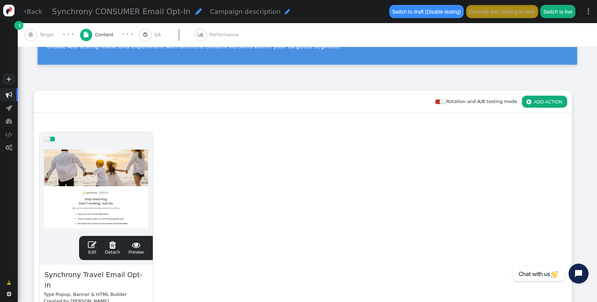
click at [96, 242] on span "" at bounding box center [92, 244] width 9 height 9
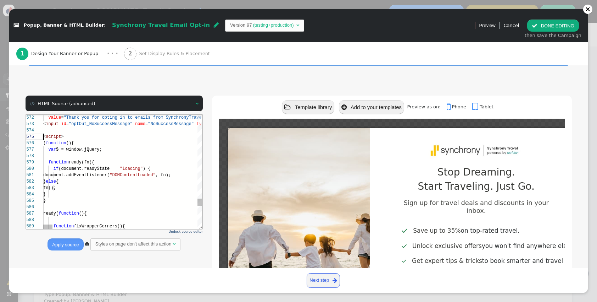
scroll to position [26, 0]
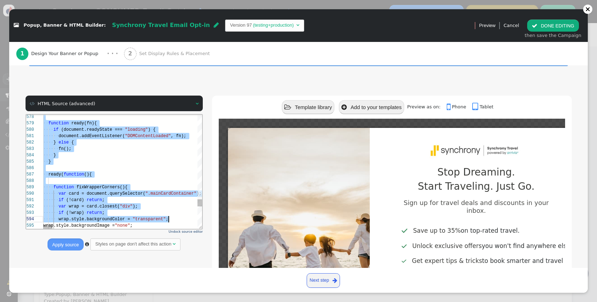
type textarea "ut id="optIn_YesSuccessMessage" type="hidden" value="Thank you for opting in to…"
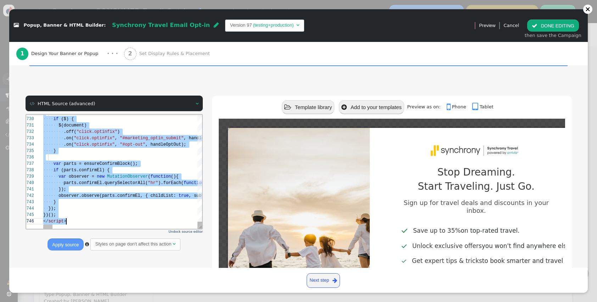
drag, startPoint x: 43, startPoint y: 136, endPoint x: 77, endPoint y: 284, distance: 151.7
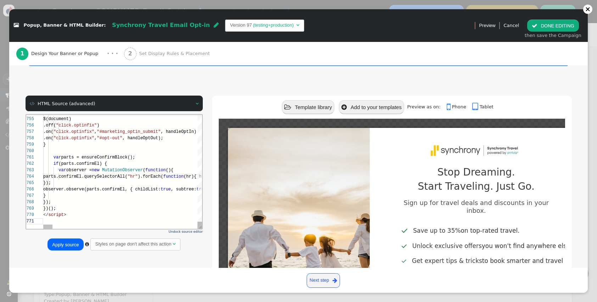
type textarea "var parts = ensureConfirmBlock(); if (parts.confirmEl) { var observer = new Mut…"
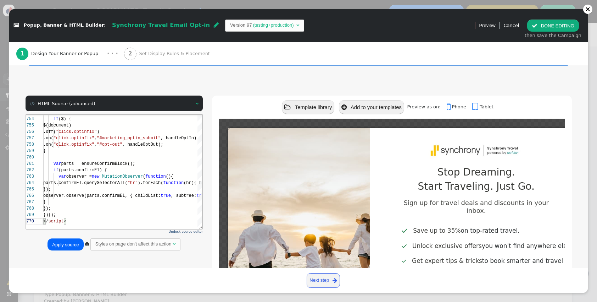
click at [67, 245] on button "Apply source" at bounding box center [66, 244] width 36 height 12
click at [557, 27] on button " DONE EDITING" at bounding box center [553, 26] width 51 height 12
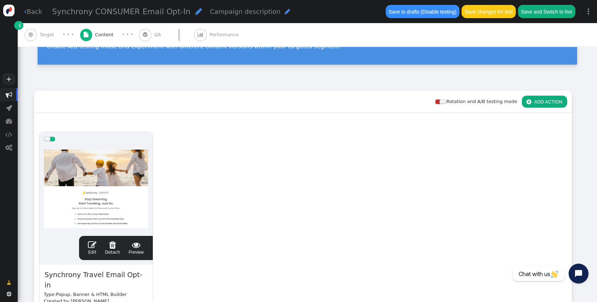
scroll to position [0, 0]
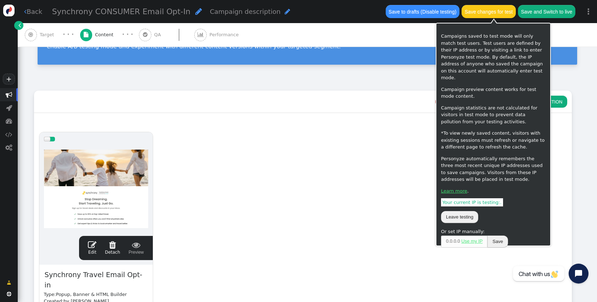
click at [501, 8] on button "Save changes for test" at bounding box center [489, 11] width 54 height 13
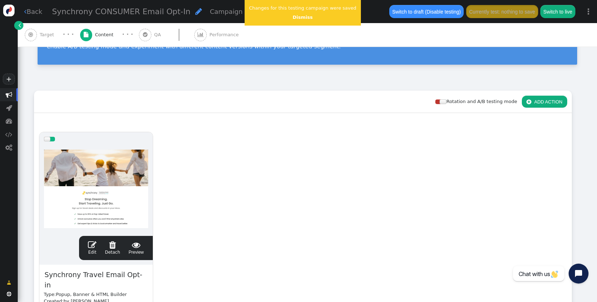
click at [86, 248] on div " Edit  Detach  Preview" at bounding box center [116, 247] width 65 height 15
click at [88, 248] on div " Edit  Detach  Preview" at bounding box center [116, 247] width 65 height 15
click at [90, 247] on span "" at bounding box center [92, 244] width 9 height 9
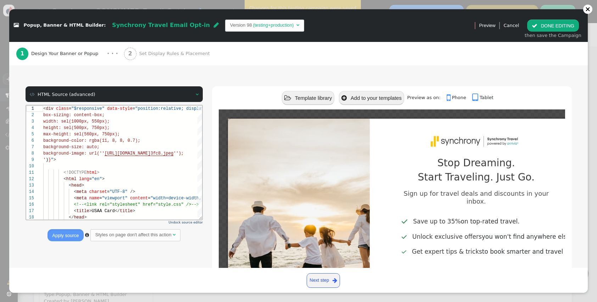
scroll to position [57, 0]
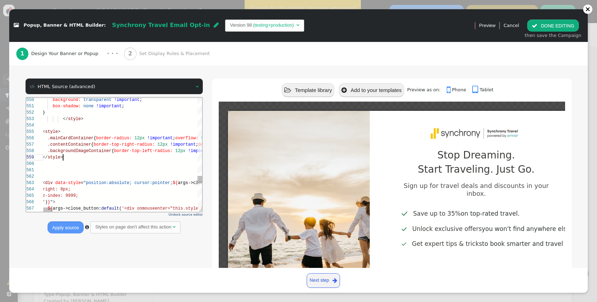
scroll to position [51, 21]
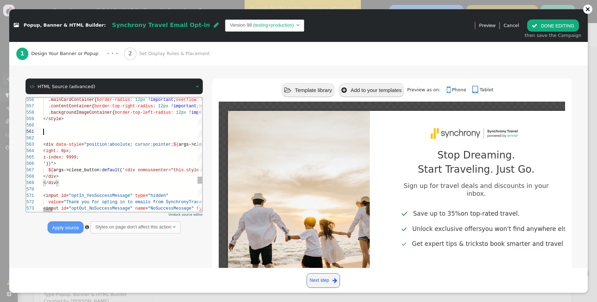
scroll to position [57, 0]
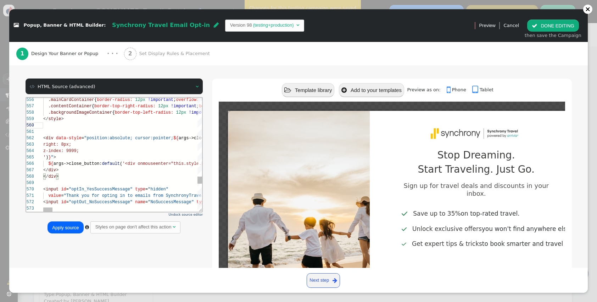
click at [43, 117] on div "560 558 559 557 556 561 562 563 564 565 566 567 568 569 570 571 572 573 .backgr…" at bounding box center [114, 154] width 176 height 114
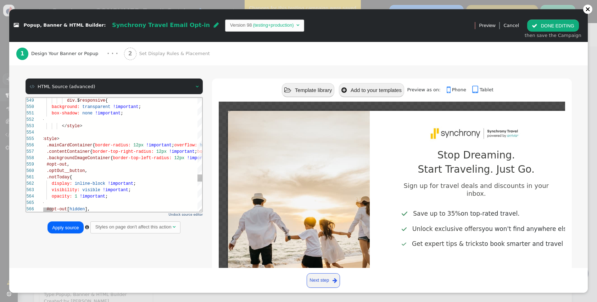
scroll to position [51, 0]
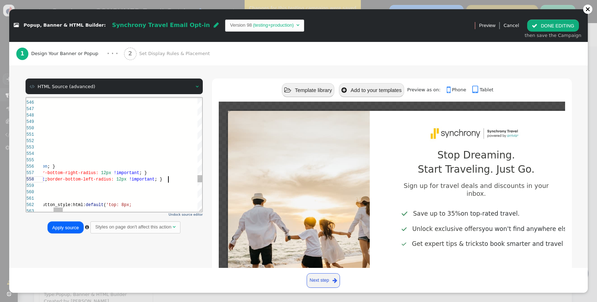
click at [162, 180] on span "; }" at bounding box center [158, 178] width 8 height 5
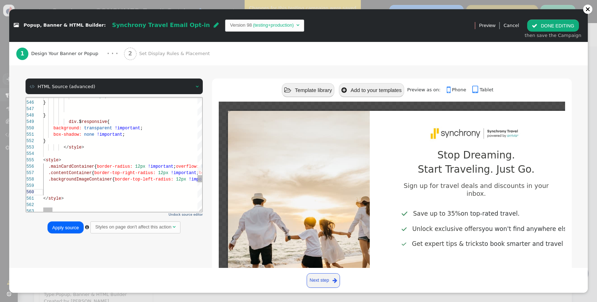
scroll to position [0, 8]
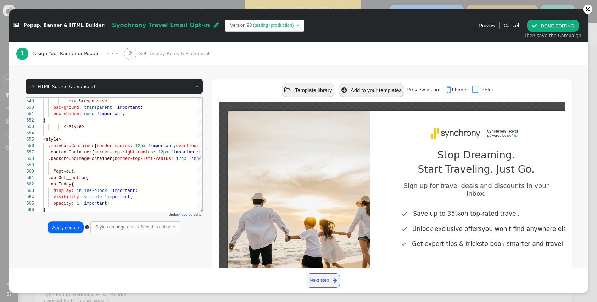
type textarea "} </style> <div data-style="position:absolute; cursor:pointer; ${args->close_bu…"
click at [56, 226] on button "Apply source" at bounding box center [66, 227] width 36 height 12
click at [554, 21] on button " DONE EDITING" at bounding box center [553, 26] width 51 height 12
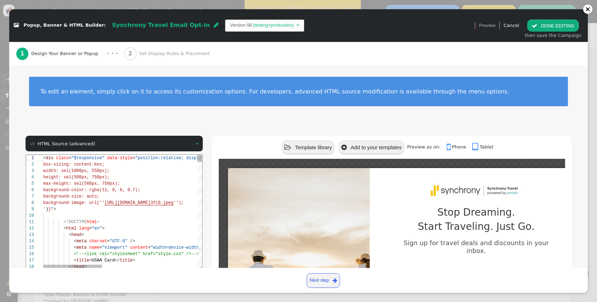
scroll to position [64, 0]
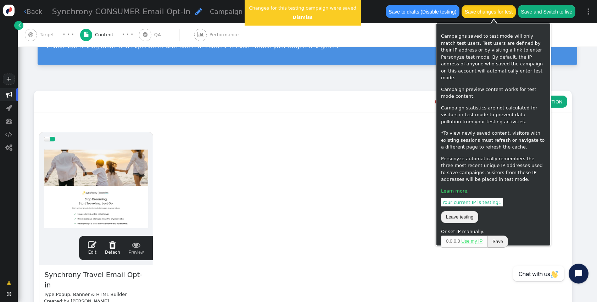
click at [500, 10] on button "Save changes for test" at bounding box center [489, 11] width 54 height 13
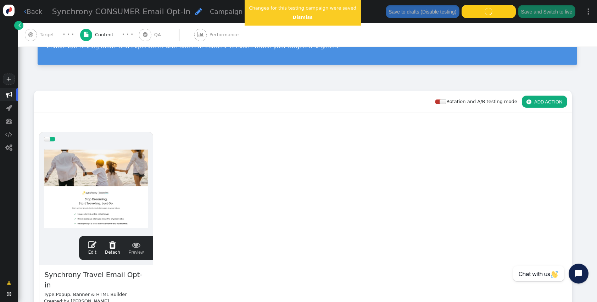
click at [300, 14] on center "Dismiss" at bounding box center [302, 17] width 107 height 7
click at [299, 16] on link "Dismiss" at bounding box center [303, 17] width 20 height 5
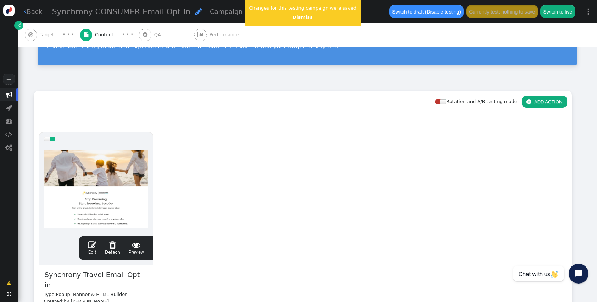
click at [92, 247] on span "" at bounding box center [92, 244] width 9 height 9
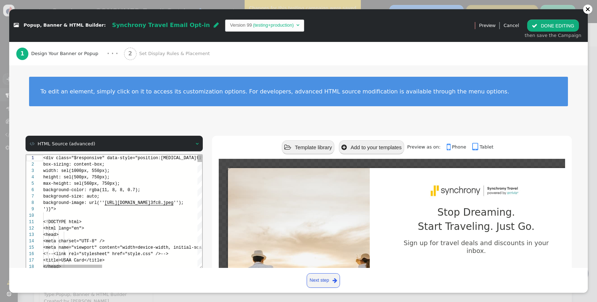
type textarea "<!DOCTYPE html> <html lang="en"> <head> <meta charset="UTF-8" /> <meta name="vi…"
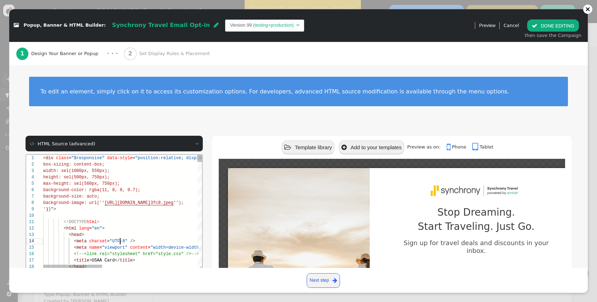
click at [119, 237] on div "< meta charset = "UTF-8" />" at bounding box center [250, 240] width 415 height 6
type textarea "toggleNotToday(true); setTimeout(function(){ toggleNotToday(true); }, 150);"
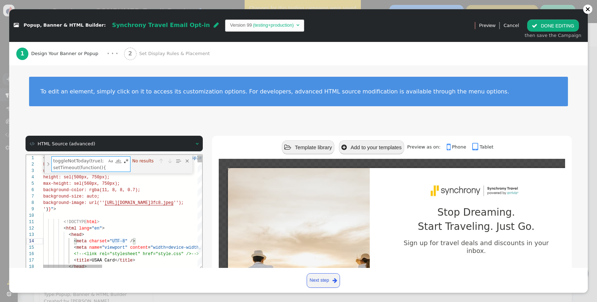
scroll to position [0, 60]
click at [85, 169] on textarea "toggleNotToday(true); setTimeout(function(){ toggleNotToday(true); }, 150);" at bounding box center [78, 163] width 55 height 15
type textarea "toggleNotToday(true); setTimeout(function(){ toggleNotToday(true); }, 150); doc…"
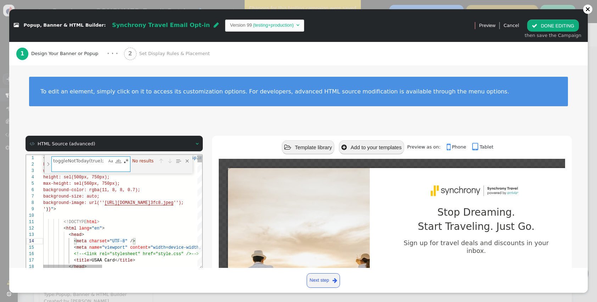
scroll to position [64, 0]
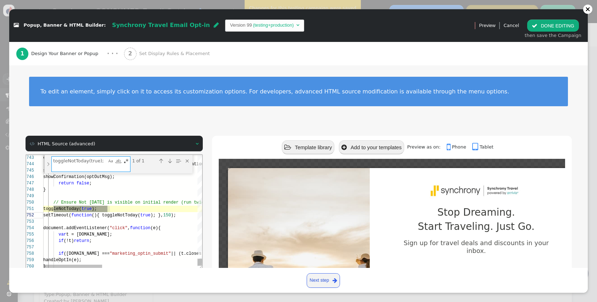
type textarea "toggleNotToday(true);"
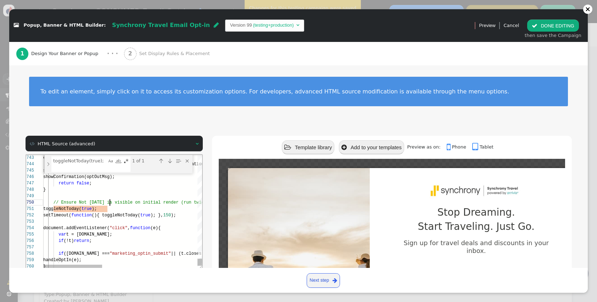
scroll to position [57, 67]
click at [109, 203] on span "// Ensure Not Today is visible on initial render (" at bounding box center [118, 201] width 130 height 5
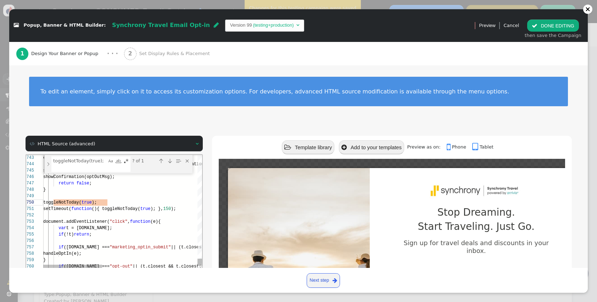
click at [151, 218] on div "document.addEventListener( "click" , function (e){" at bounding box center [250, 221] width 415 height 6
drag, startPoint x: 191, startPoint y: 207, endPoint x: 35, endPoint y: 203, distance: 156.5
paste textarea "} ensureNotTodayVisible(); document.addEventListener("click", function(e){ var …"
type textarea "} ensureNotTodayVisible(); document.addEventListener("click", function(e){ var …"
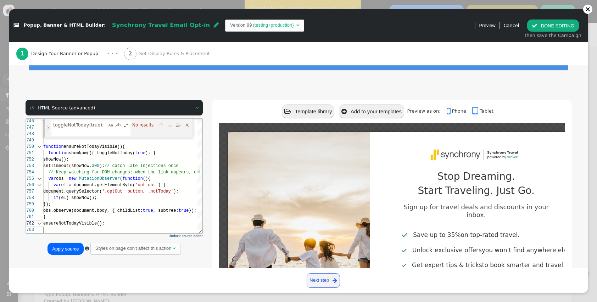
scroll to position [46, 0]
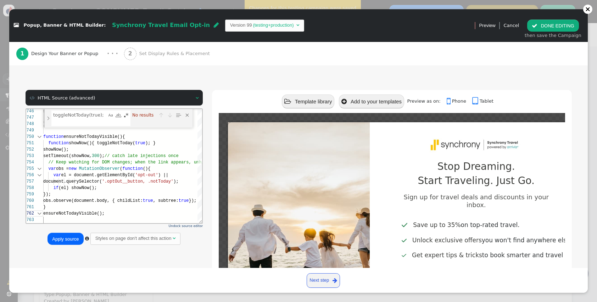
click at [58, 239] on button "Apply source" at bounding box center [66, 238] width 36 height 12
click at [561, 21] on button " DONE EDITING" at bounding box center [553, 26] width 51 height 12
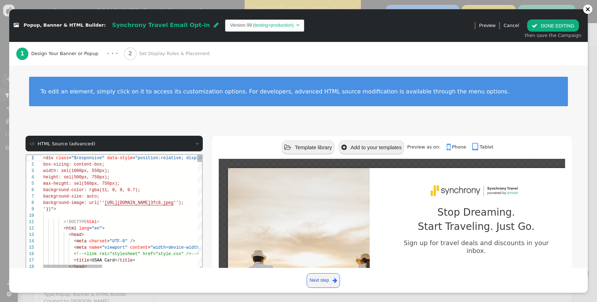
scroll to position [64, 0]
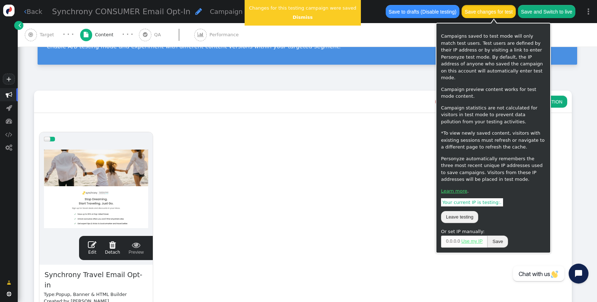
click at [490, 11] on button "Save changes for test" at bounding box center [489, 11] width 54 height 13
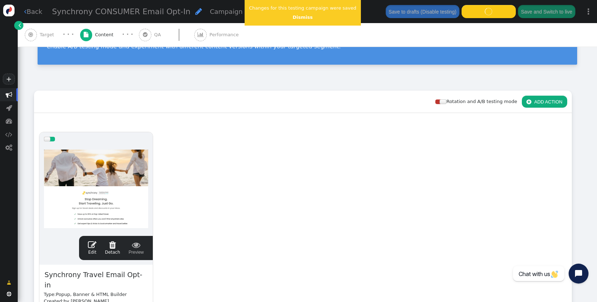
click at [292, 21] on center "Dismiss" at bounding box center [302, 17] width 107 height 7
click at [297, 19] on link "Dismiss" at bounding box center [303, 17] width 20 height 5
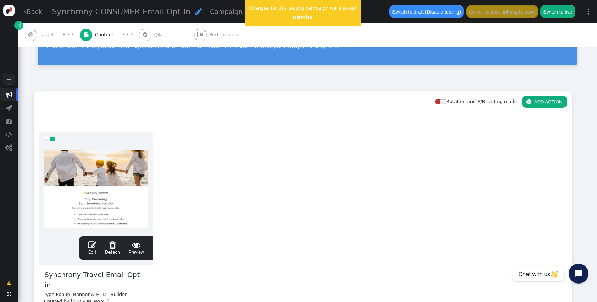
click at [98, 243] on div " Edit  Detach  Preview" at bounding box center [116, 247] width 65 height 15
click at [96, 243] on span "" at bounding box center [92, 244] width 9 height 9
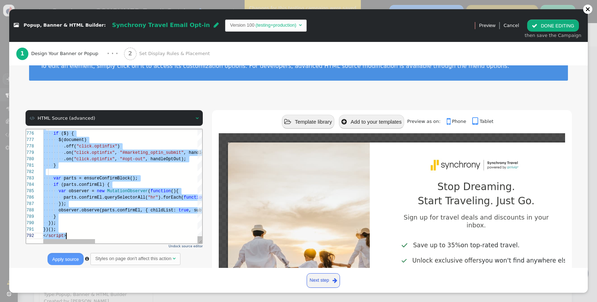
scroll to position [57, 23]
drag, startPoint x: 62, startPoint y: 169, endPoint x: 93, endPoint y: 333, distance: 167.0
click at [112, 209] on span "observer.observe(parts.confirmEl," at bounding box center [100, 209] width 84 height 5
type textarea "} var parts = ensureConfirmBlock(); if (parts.confirmEl) { var observer = new M…"
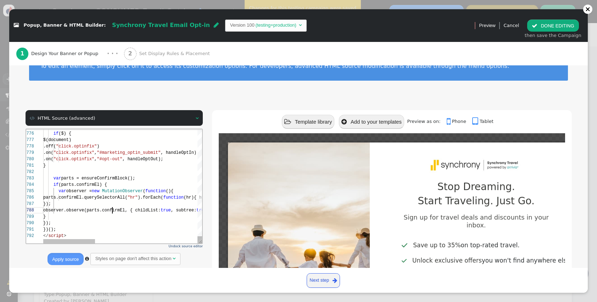
scroll to position [45, 69]
type textarea "."
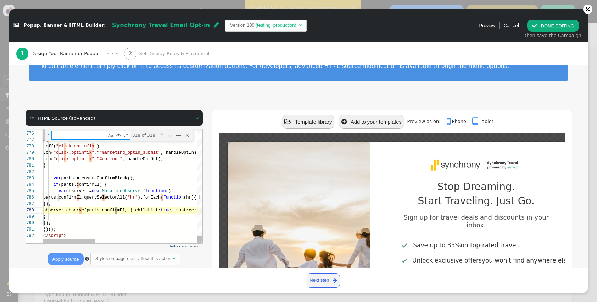
type textarea ".notToday { color: #3E8529; font-weight: 0; display: inline-block; margin-botto…"
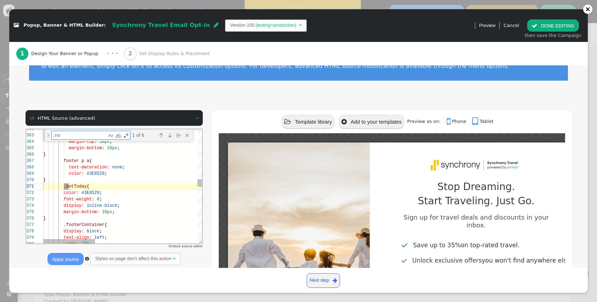
scroll to position [64, 28]
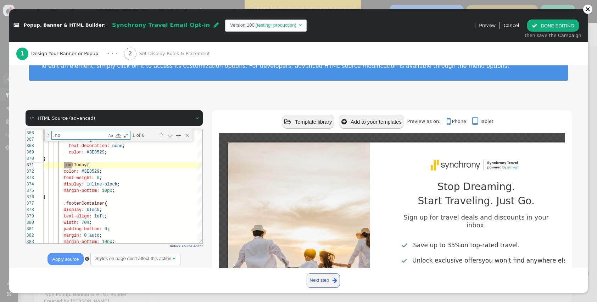
type textarea ".no"
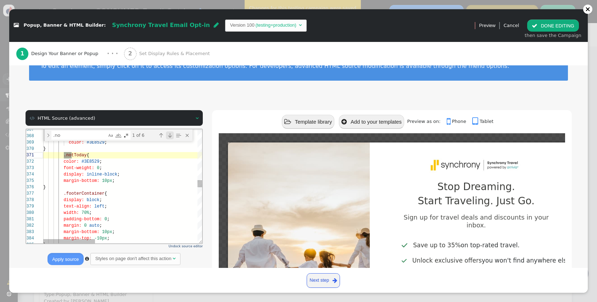
click at [170, 134] on div "Next Match (Enter)" at bounding box center [170, 135] width 8 height 8
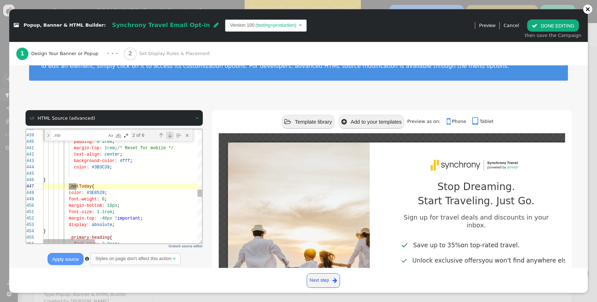
scroll to position [64, 33]
click at [158, 134] on div "Previous Match (⇧Enter)" at bounding box center [161, 135] width 8 height 8
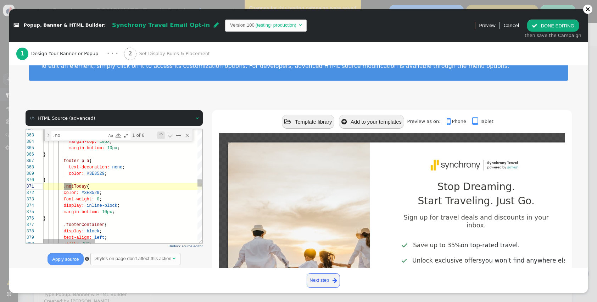
scroll to position [64, 28]
click at [170, 134] on div "Next Match (Enter)" at bounding box center [170, 135] width 8 height 8
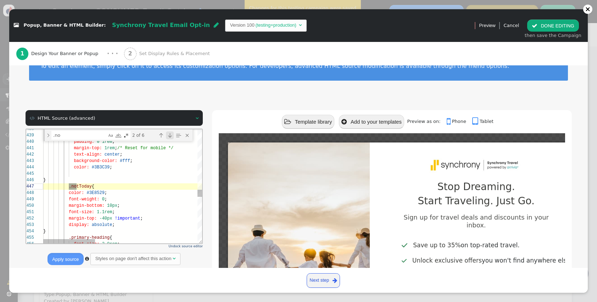
scroll to position [64, 33]
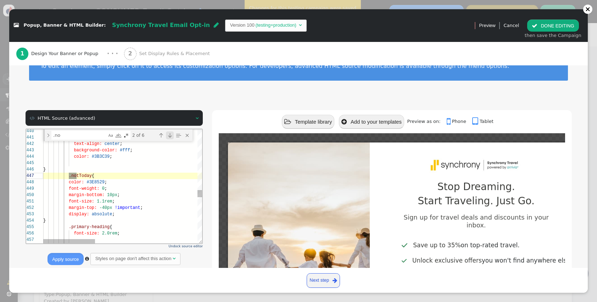
click at [169, 135] on div "Next Match (Enter)" at bounding box center [170, 135] width 8 height 8
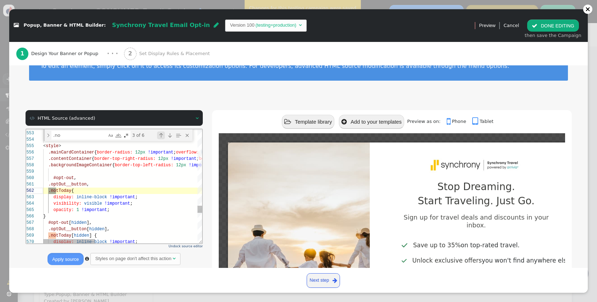
click at [162, 131] on div "Previous Match (⇧Enter)" at bounding box center [161, 135] width 8 height 8
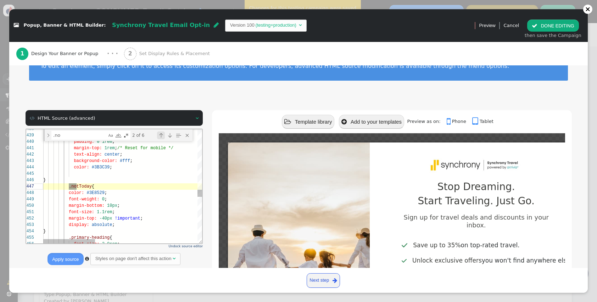
scroll to position [64, 33]
click at [99, 226] on div "438 439 440 441 442 443 444 445 446 447 448 449 450 451 452 453 454 455 456 .fo…" at bounding box center [114, 186] width 176 height 114
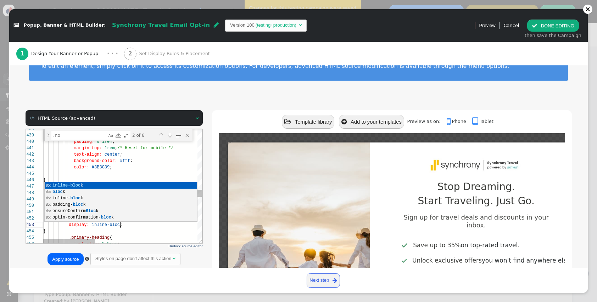
scroll to position [13, 79]
type textarea "font-size: 1.1rem; margin-top: -40px !important; display: inline-block; } .prim…"
click at [58, 259] on button "Apply source" at bounding box center [66, 259] width 36 height 12
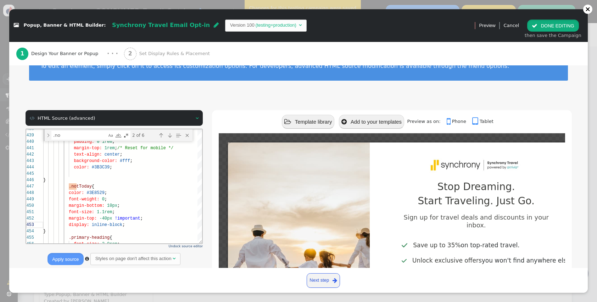
click at [562, 21] on button " DONE EDITING" at bounding box center [553, 26] width 51 height 12
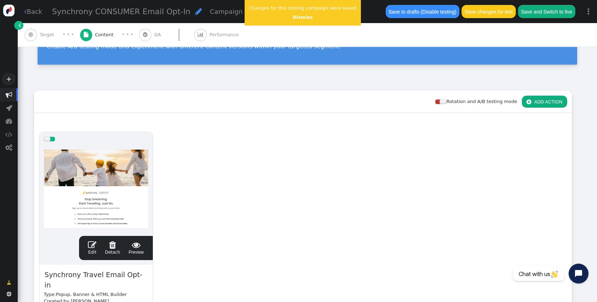
scroll to position [64, 0]
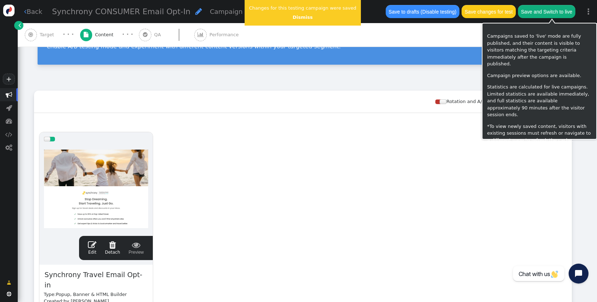
click at [494, 15] on button "Save changes for test" at bounding box center [489, 11] width 54 height 13
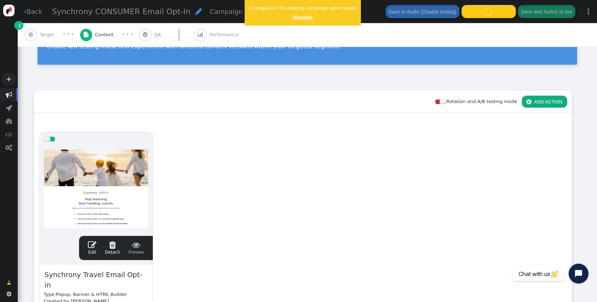
click at [294, 17] on link "Dismiss" at bounding box center [303, 17] width 20 height 5
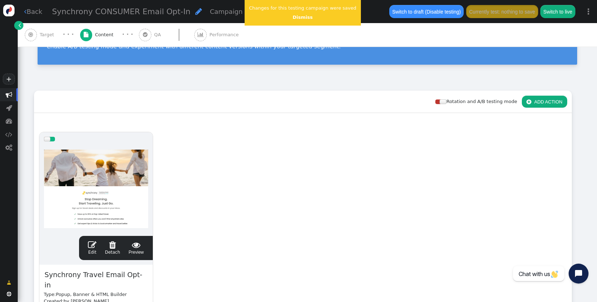
click at [89, 246] on span "" at bounding box center [92, 244] width 9 height 9
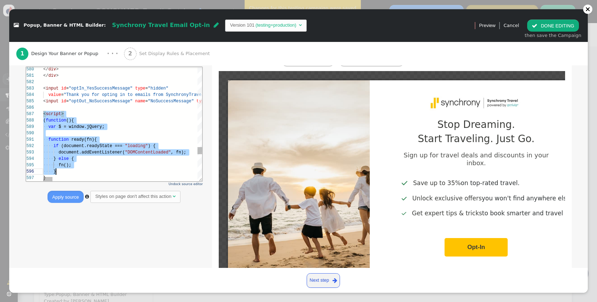
scroll to position [26, 23]
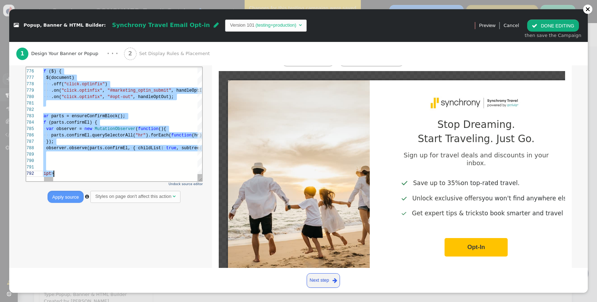
drag, startPoint x: 44, startPoint y: 117, endPoint x: 95, endPoint y: 255, distance: 147.1
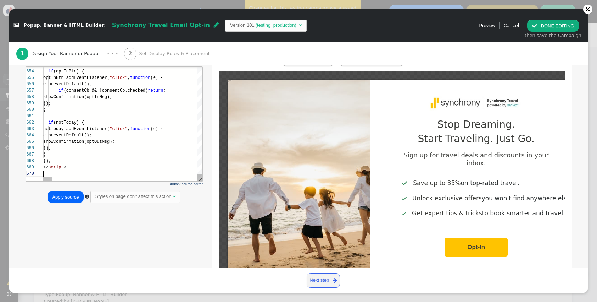
scroll to position [57, 0]
type textarea "if (notToday) { notToday.addEventListener("click", function (e) { e.preventDefa…"
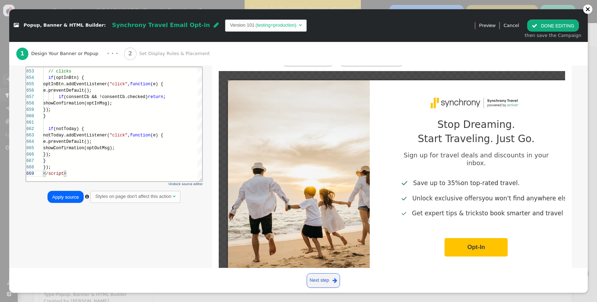
click at [68, 199] on button "Apply source" at bounding box center [66, 197] width 36 height 12
click at [536, 28] on button " DONE EDITING" at bounding box center [553, 26] width 51 height 12
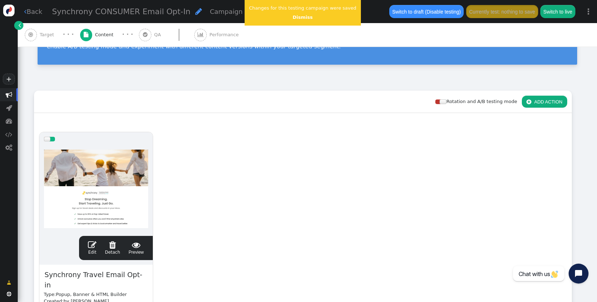
scroll to position [64, 0]
click at [495, 9] on button "Save changes for test" at bounding box center [489, 11] width 54 height 13
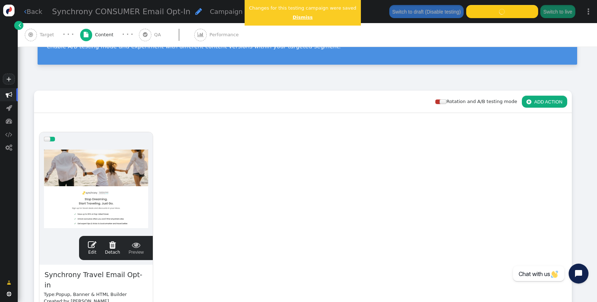
click at [295, 18] on link "Dismiss" at bounding box center [303, 17] width 20 height 5
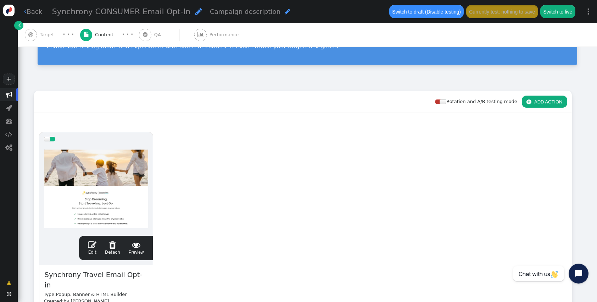
click at [88, 253] on div " Edit  Detach  Preview" at bounding box center [116, 247] width 65 height 15
click at [89, 250] on link " Edit" at bounding box center [92, 247] width 9 height 15
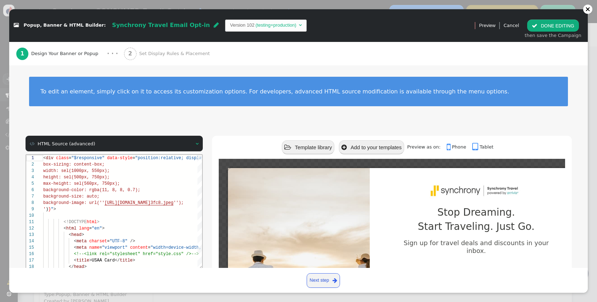
click at [230, 22] on td "Version 102" at bounding box center [242, 25] width 24 height 7
click at [563, 28] on button " DONE EDITING" at bounding box center [553, 26] width 51 height 12
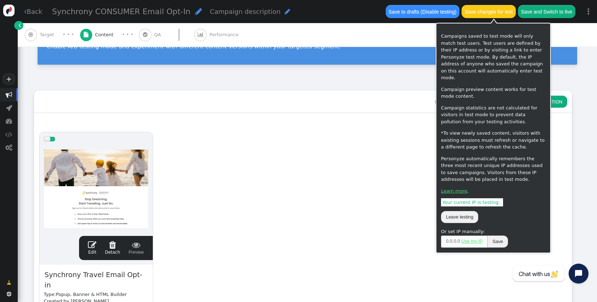
click at [335, 79] on div "Campaign Content Utilize actions to deliver targeted content to visitors who me…" at bounding box center [308, 38] width 580 height 88
click at [481, 15] on button "Save changes for test" at bounding box center [489, 11] width 54 height 13
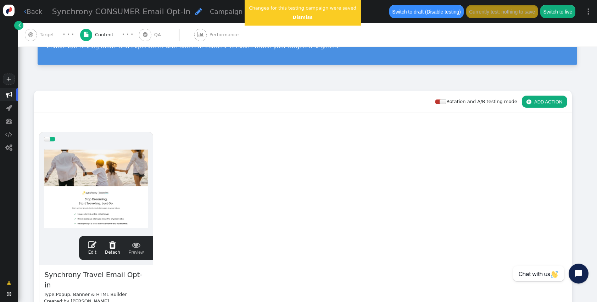
click at [295, 12] on div "Changes for this testing campaign were saved Dismiss" at bounding box center [303, 13] width 116 height 26
click at [303, 20] on link "Dismiss" at bounding box center [303, 17] width 20 height 5
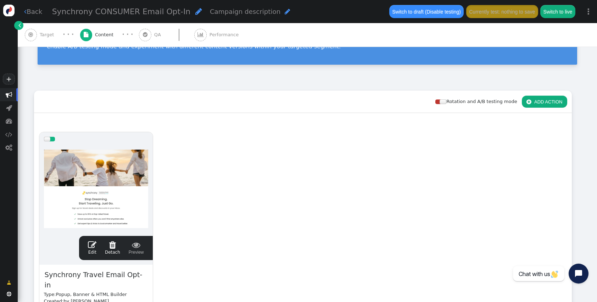
click at [93, 242] on span "" at bounding box center [92, 244] width 9 height 9
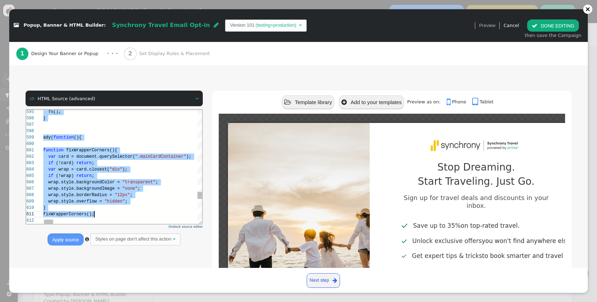
scroll to position [26, 23]
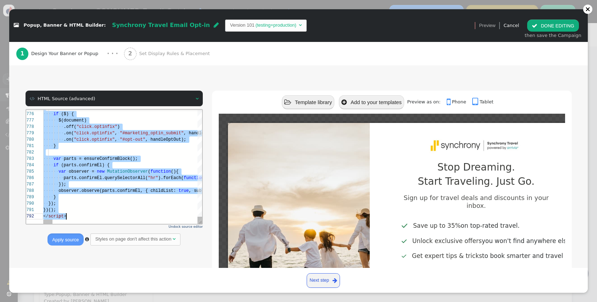
drag, startPoint x: 44, startPoint y: 139, endPoint x: 107, endPoint y: 303, distance: 175.8
paste textarea "e.stopImmediatePropagation?.(); stripMinimizeClass(t.closest?.("#opt-out") || t…"
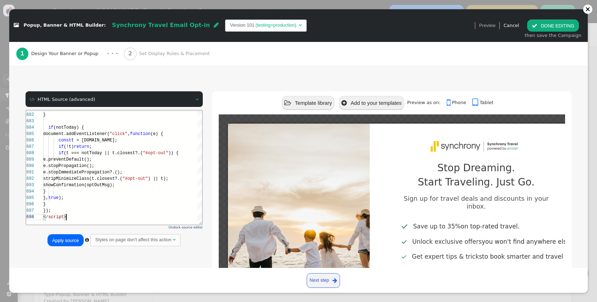
scroll to position [35, 0]
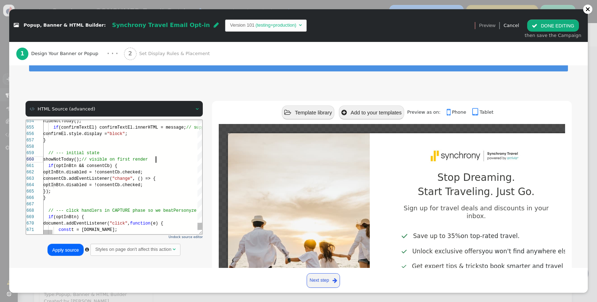
drag, startPoint x: 114, startPoint y: 153, endPoint x: 43, endPoint y: 152, distance: 70.6
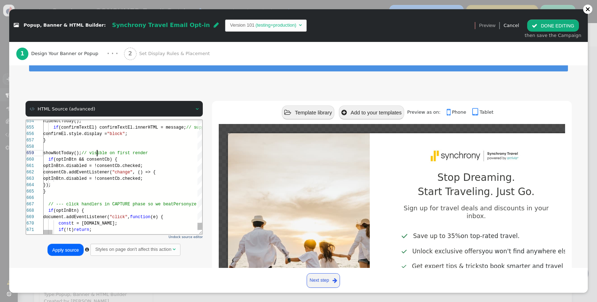
scroll to position [51, 54]
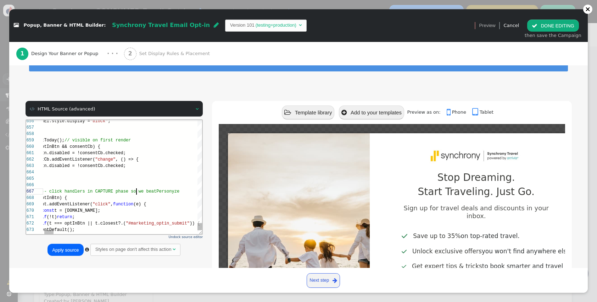
click at [135, 191] on span "// --- click handlers in CAPTURE phase so we beat" at bounding box center [93, 190] width 125 height 5
click at [136, 192] on span "// --- click handlers in CAPTURE phase so we beat" at bounding box center [93, 190] width 125 height 5
click at [132, 192] on span "// --- click handlers in CAPTURE phase so we beat" at bounding box center [93, 190] width 125 height 5
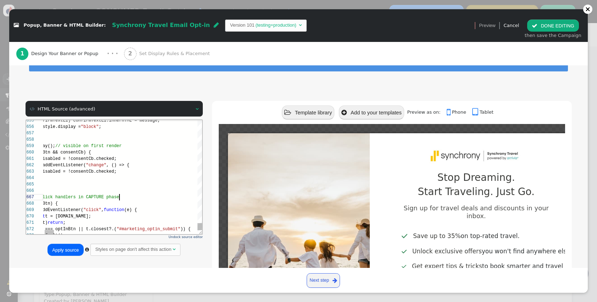
scroll to position [38, 103]
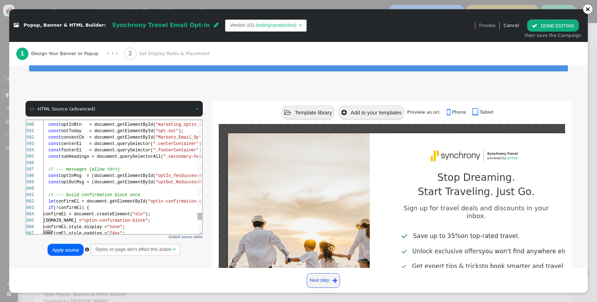
click at [98, 193] on span "// --- build confirmation block once" at bounding box center [94, 194] width 92 height 5
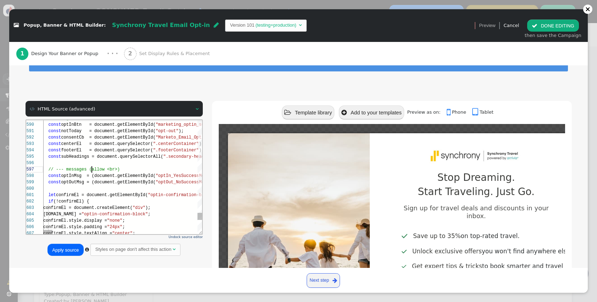
click at [93, 169] on span "// --- messages (allow <br>)" at bounding box center [84, 168] width 72 height 5
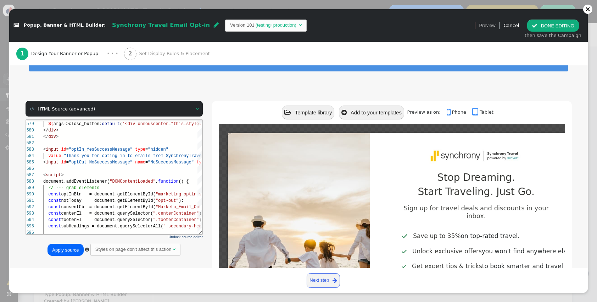
type textarea "const notToday = document.getElementById("opt-out"); const consentCb = document…"
click at [67, 250] on button "Apply source" at bounding box center [66, 249] width 36 height 12
click at [553, 23] on button " DONE EDITING" at bounding box center [553, 26] width 51 height 12
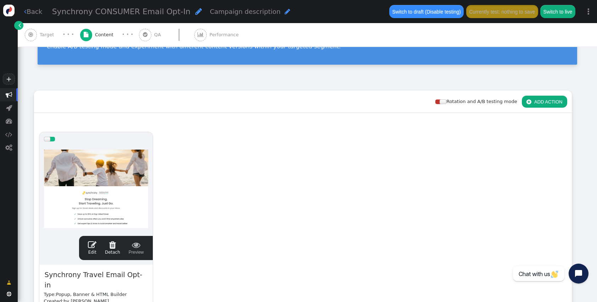
scroll to position [64, 0]
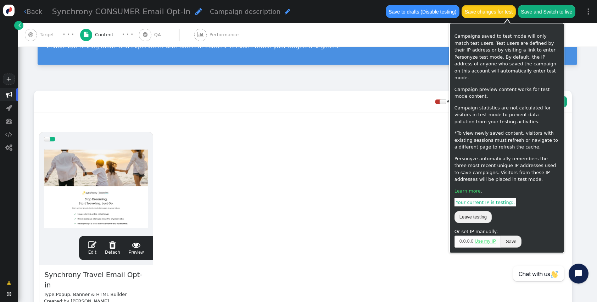
click at [502, 11] on button "Save changes for test" at bounding box center [489, 11] width 54 height 13
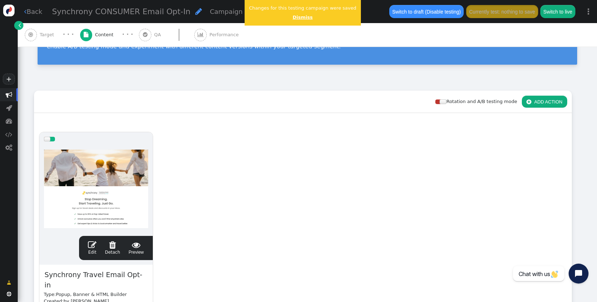
click at [302, 15] on link "Dismiss" at bounding box center [303, 17] width 20 height 5
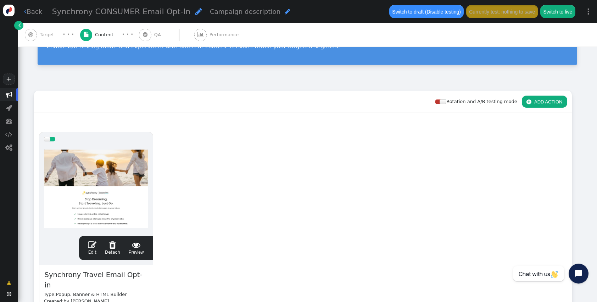
click at [96, 247] on span "" at bounding box center [92, 244] width 9 height 9
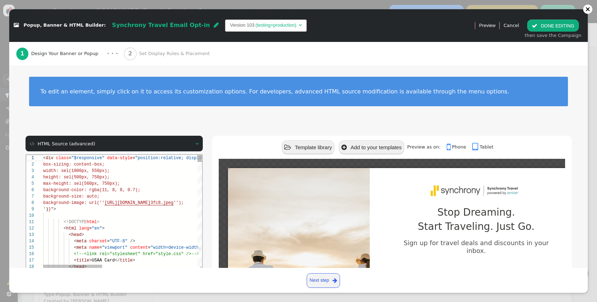
click at [87, 191] on span "background-color: rgba(11, 8, 8, 0.7);" at bounding box center [91, 189] width 97 height 5
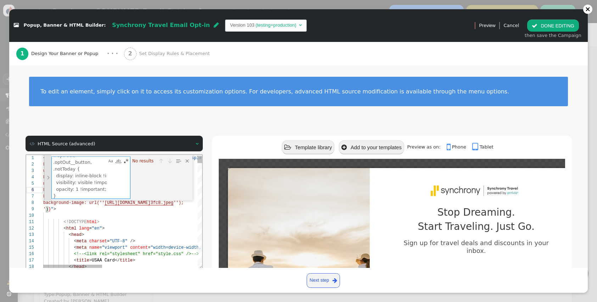
drag, startPoint x: 84, startPoint y: 195, endPoint x: 45, endPoint y: 176, distance: 43.5
click at [45, 176] on div "#opt-out, .optOut__button, .notToday { display: inline-block !important; visibi…" at bounding box center [118, 176] width 149 height 45
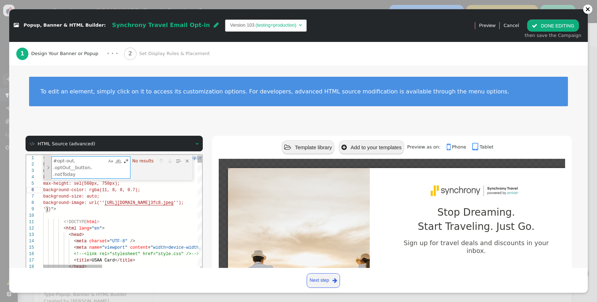
type textarea "#opt-out, .optOut__button, .notToday"
drag, startPoint x: 80, startPoint y: 176, endPoint x: 77, endPoint y: 158, distance: 18.3
click at [77, 158] on textarea "#opt-out, .optOut__button, .notToday" at bounding box center [78, 167] width 55 height 22
type textarea "box-shadow: none !important; } </style> <style> .mainCardContainer { border-rad…"
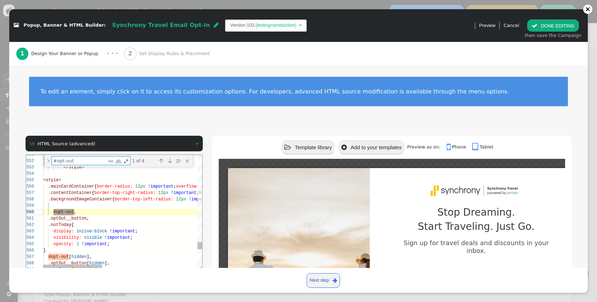
scroll to position [64, 31]
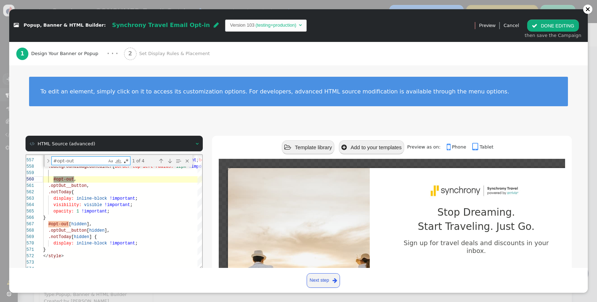
type textarea "#opt-out"
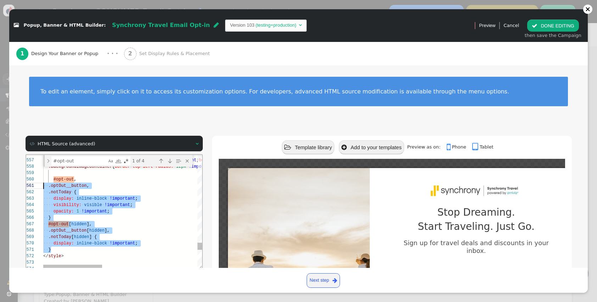
scroll to position [57, 0]
drag, startPoint x: 65, startPoint y: 248, endPoint x: 39, endPoint y: 178, distance: 74.4
paste textarea ".optOut__button[data-hidden="1"], .notToday[data-hidden="1"] { display: none !i…"
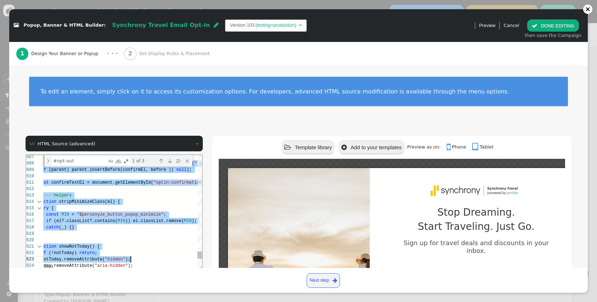
scroll to position [26, 23]
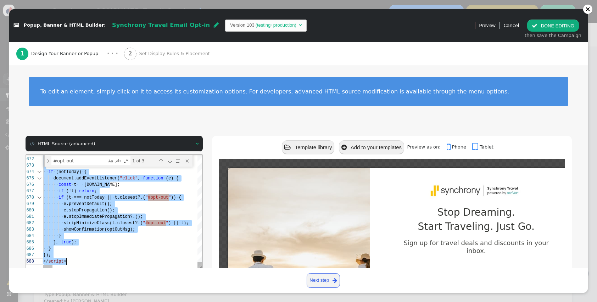
drag, startPoint x: 43, startPoint y: 203, endPoint x: 84, endPoint y: 292, distance: 97.3
paste textarea "}); </script>"
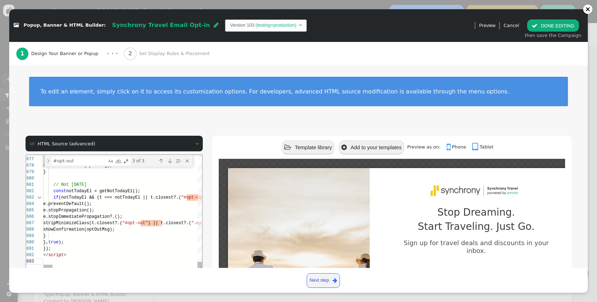
type textarea "}); </script>"
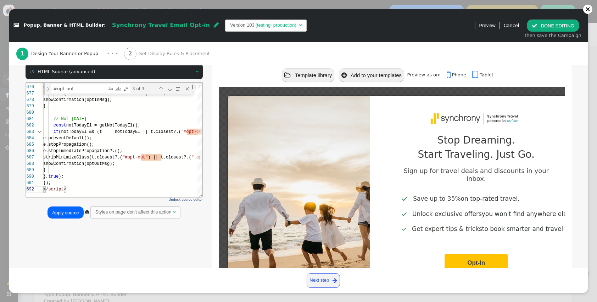
scroll to position [80, 0]
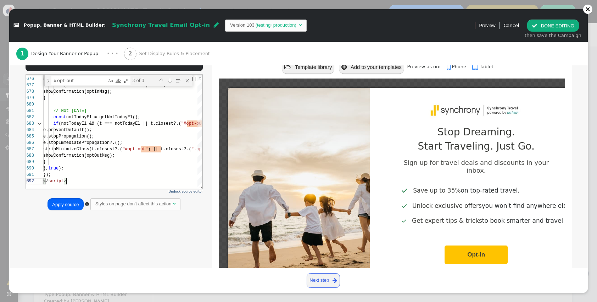
click at [68, 204] on button "Apply source" at bounding box center [66, 204] width 36 height 12
click at [558, 28] on button " DONE EDITING" at bounding box center [553, 26] width 51 height 12
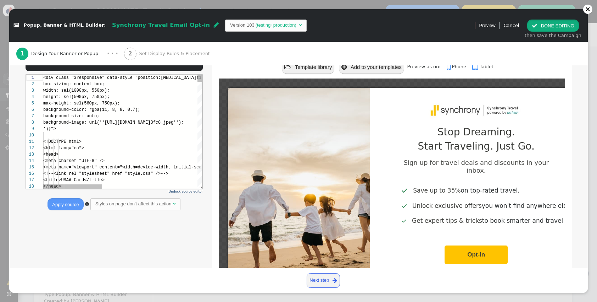
scroll to position [0, 0]
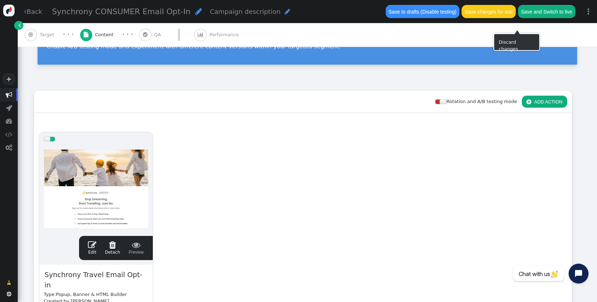
click at [494, 11] on button "Save changes for test" at bounding box center [489, 11] width 54 height 13
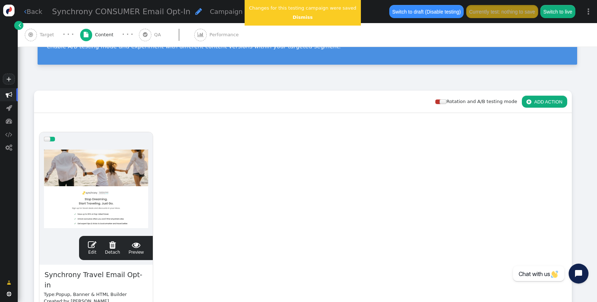
click at [95, 255] on div " Edit  Detach  Preview" at bounding box center [116, 248] width 74 height 24
click at [94, 253] on link " Edit" at bounding box center [92, 247] width 9 height 15
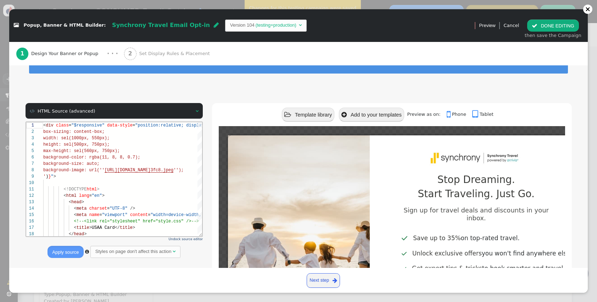
scroll to position [34, 0]
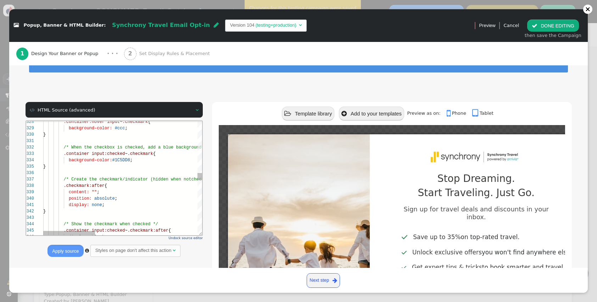
click at [89, 179] on div "328 329 330 331 332 333 334 335 336 337 338 339 340 341 342 343 344 345 346 .co…" at bounding box center [114, 178] width 176 height 114
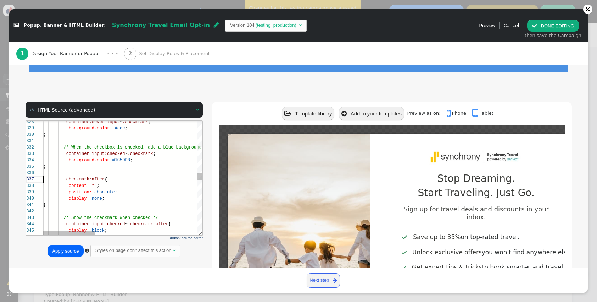
click at [104, 217] on div "328 329 330 331 332 333 334 335 336 337 338 339 340 341 342 343 344 345 346 .co…" at bounding box center [114, 178] width 176 height 114
click at [93, 148] on span "/* When the checkbox is checked, add a blue backgr" at bounding box center [128, 146] width 128 height 5
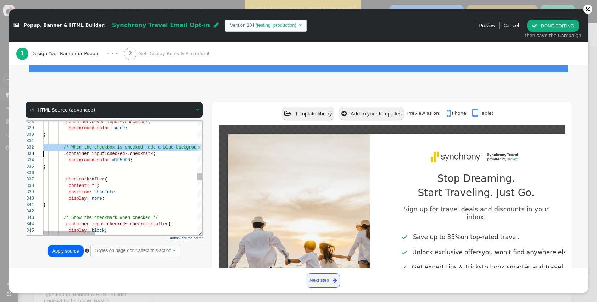
scroll to position [6, 0]
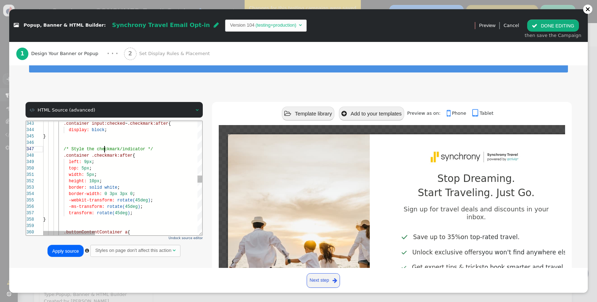
click at [104, 151] on div "343 344 345 346 347 348 349 350 351 352 353 354 355 356 357 358 359 360 .contai…" at bounding box center [114, 178] width 176 height 114
click at [117, 148] on span "checkmark/indicator" at bounding box center [120, 148] width 49 height 5
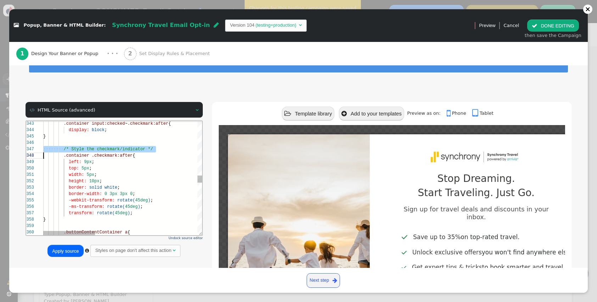
click at [106, 149] on span "checkmark/indicator" at bounding box center [120, 148] width 49 height 5
drag, startPoint x: 96, startPoint y: 148, endPoint x: 89, endPoint y: 148, distance: 6.7
click at [118, 149] on span "/* checkmark/indicator */" at bounding box center [96, 148] width 64 height 5
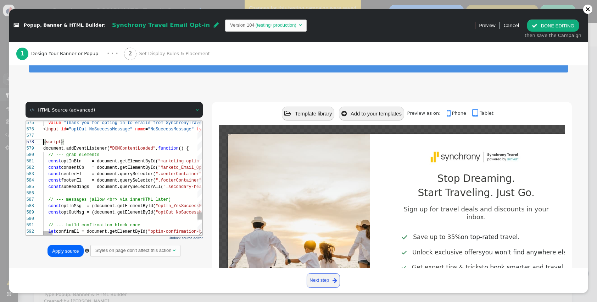
scroll to position [26, 0]
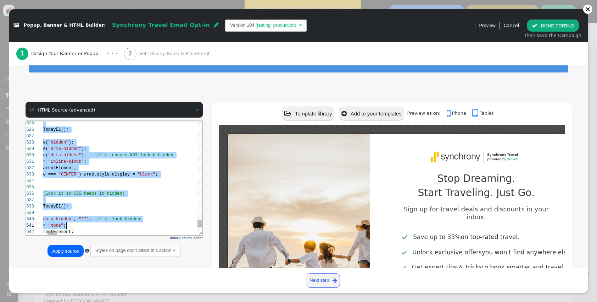
type textarea "ut id="optIn_YesSuccessMessage" type="hidden" value="Thank you for opting in to…"
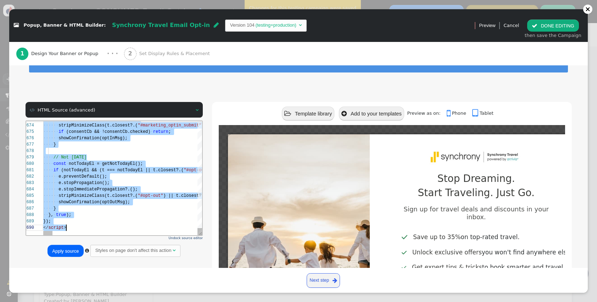
drag, startPoint x: 43, startPoint y: 143, endPoint x: 101, endPoint y: 272, distance: 142.4
paste textarea "Editor content;Press Alt+F1 for Accessibility Options."
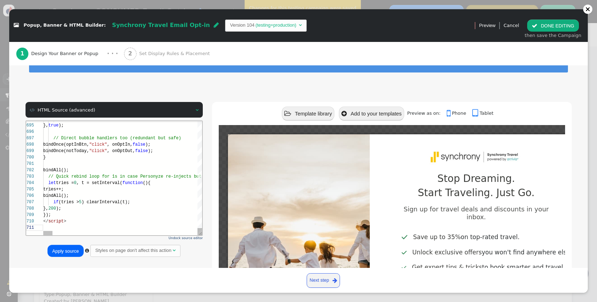
scroll to position [57, 23]
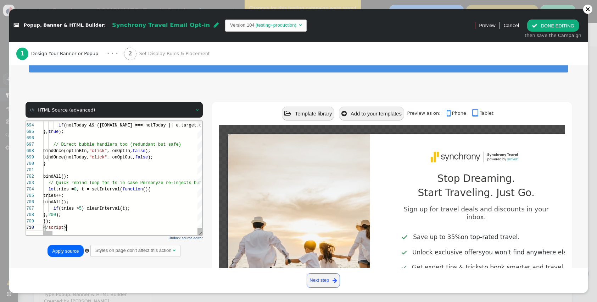
type textarea "bindAll(); // Quick rebind loop for 1s in case Personyze re-injects buttons let…"
click at [64, 250] on button "Apply source" at bounding box center [66, 250] width 36 height 12
click at [557, 20] on button " DONE EDITING" at bounding box center [553, 26] width 51 height 12
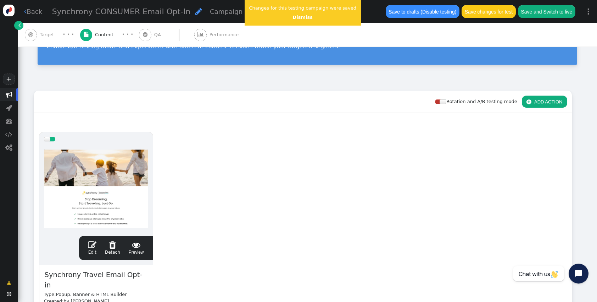
scroll to position [64, 0]
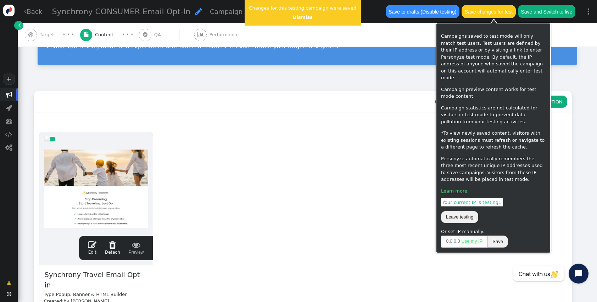
click at [495, 15] on button "Save changes for test" at bounding box center [489, 11] width 54 height 13
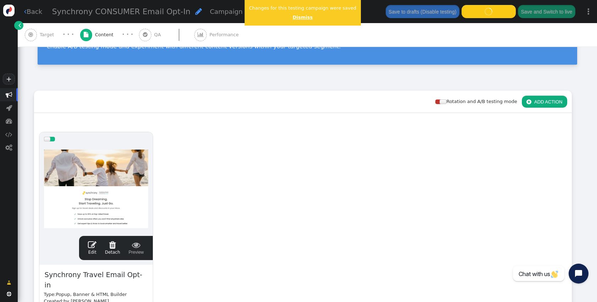
click at [296, 17] on link "Dismiss" at bounding box center [303, 17] width 20 height 5
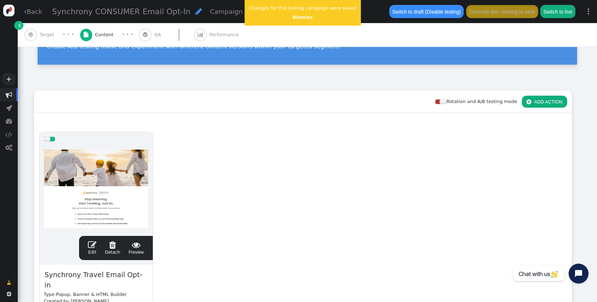
click at [90, 242] on span "" at bounding box center [92, 244] width 9 height 9
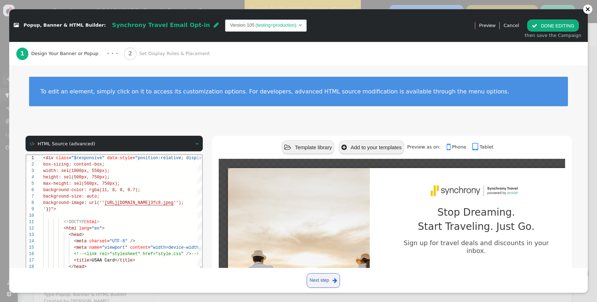
click at [230, 27] on td "Version 105" at bounding box center [242, 25] width 24 height 7
click at [565, 24] on button " DONE EDITING" at bounding box center [553, 26] width 51 height 12
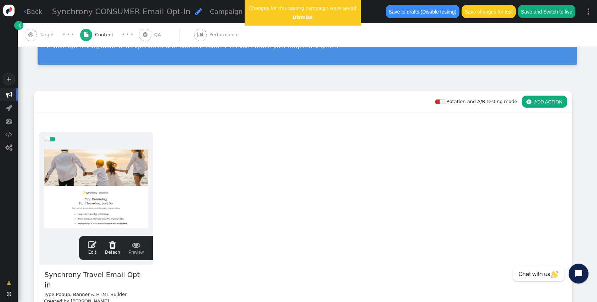
click at [487, 15] on button "Save changes for test" at bounding box center [489, 11] width 54 height 13
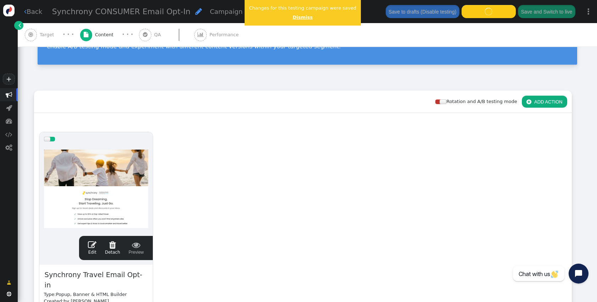
click at [297, 19] on link "Dismiss" at bounding box center [303, 17] width 20 height 5
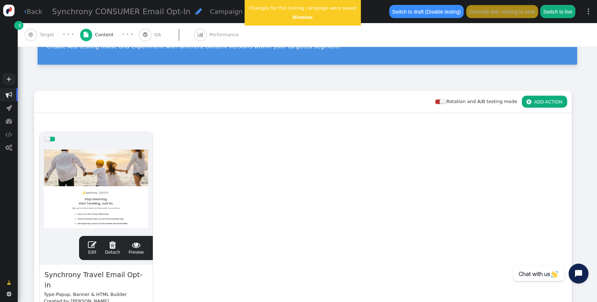
click at [94, 247] on span "" at bounding box center [92, 244] width 9 height 9
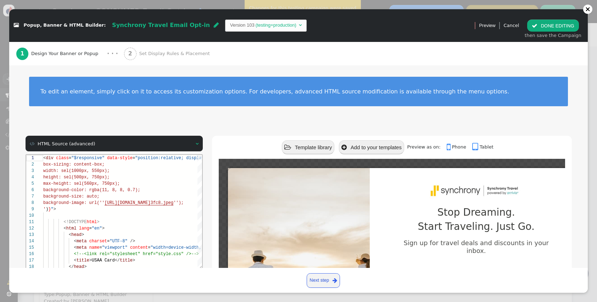
click at [230, 28] on td "Version 103" at bounding box center [242, 25] width 24 height 7
click at [565, 28] on button " DONE EDITING" at bounding box center [553, 26] width 51 height 12
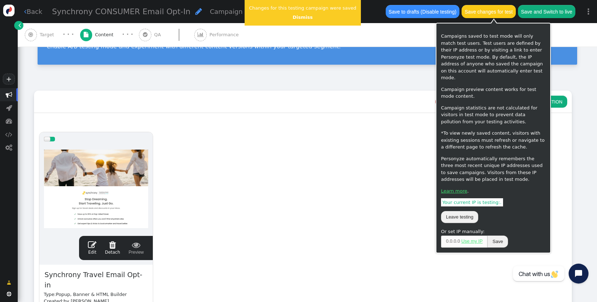
click at [497, 13] on button "Save changes for test" at bounding box center [489, 11] width 54 height 13
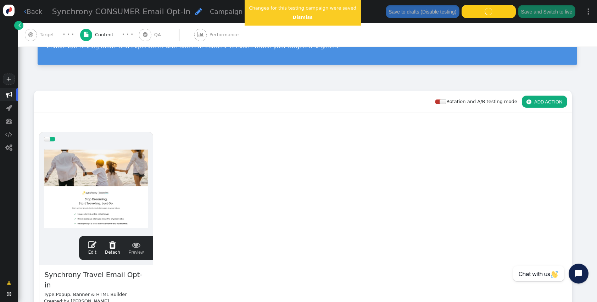
click at [289, 18] on center "Dismiss" at bounding box center [302, 17] width 107 height 7
click at [295, 17] on link "Dismiss" at bounding box center [303, 17] width 20 height 5
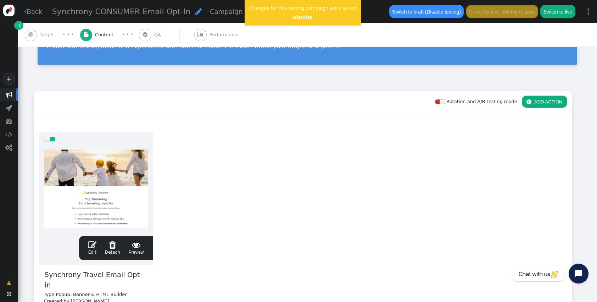
click at [93, 246] on span "" at bounding box center [92, 244] width 9 height 9
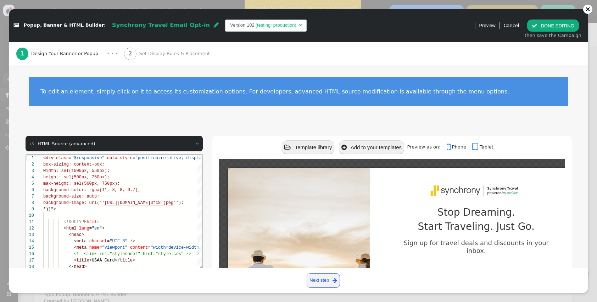
click at [228, 16] on div " Popup, Banner & HTML Builder: Synchrony Travel Email Opt-in  Version 102 (te…" at bounding box center [239, 25] width 461 height 21
click at [225, 21] on span "Version 102 (testing+production) " at bounding box center [266, 26] width 82 height 12
click at [560, 23] on button " DONE EDITING" at bounding box center [553, 26] width 51 height 12
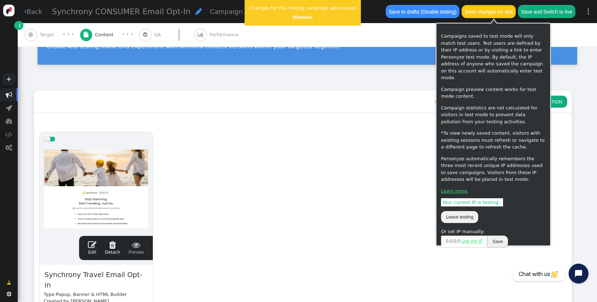
click at [493, 6] on button "Save changes for test" at bounding box center [489, 11] width 54 height 13
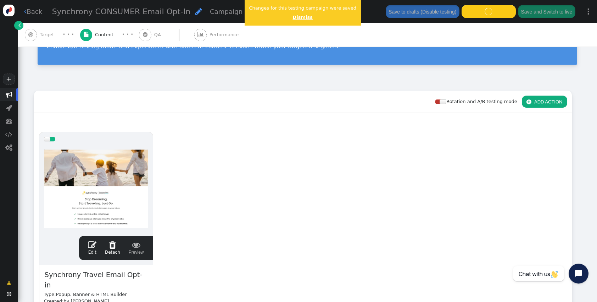
click at [299, 17] on link "Dismiss" at bounding box center [303, 17] width 20 height 5
